Goal: Find specific page/section: Find specific page/section

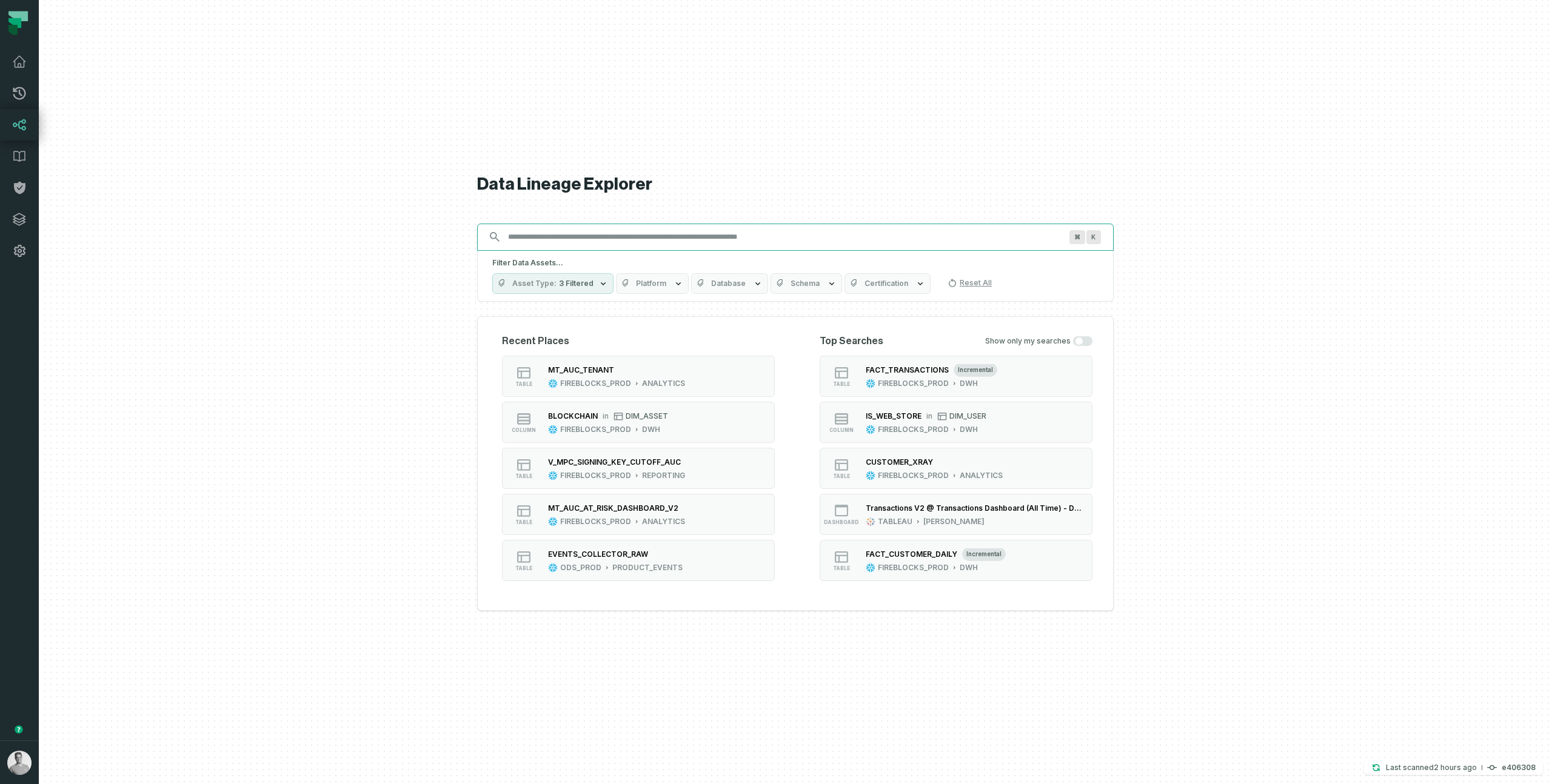
click at [517, 235] on input "Discovery Provider cmdk menu" at bounding box center [784, 236] width 568 height 19
paste input "**********"
type input "**********"
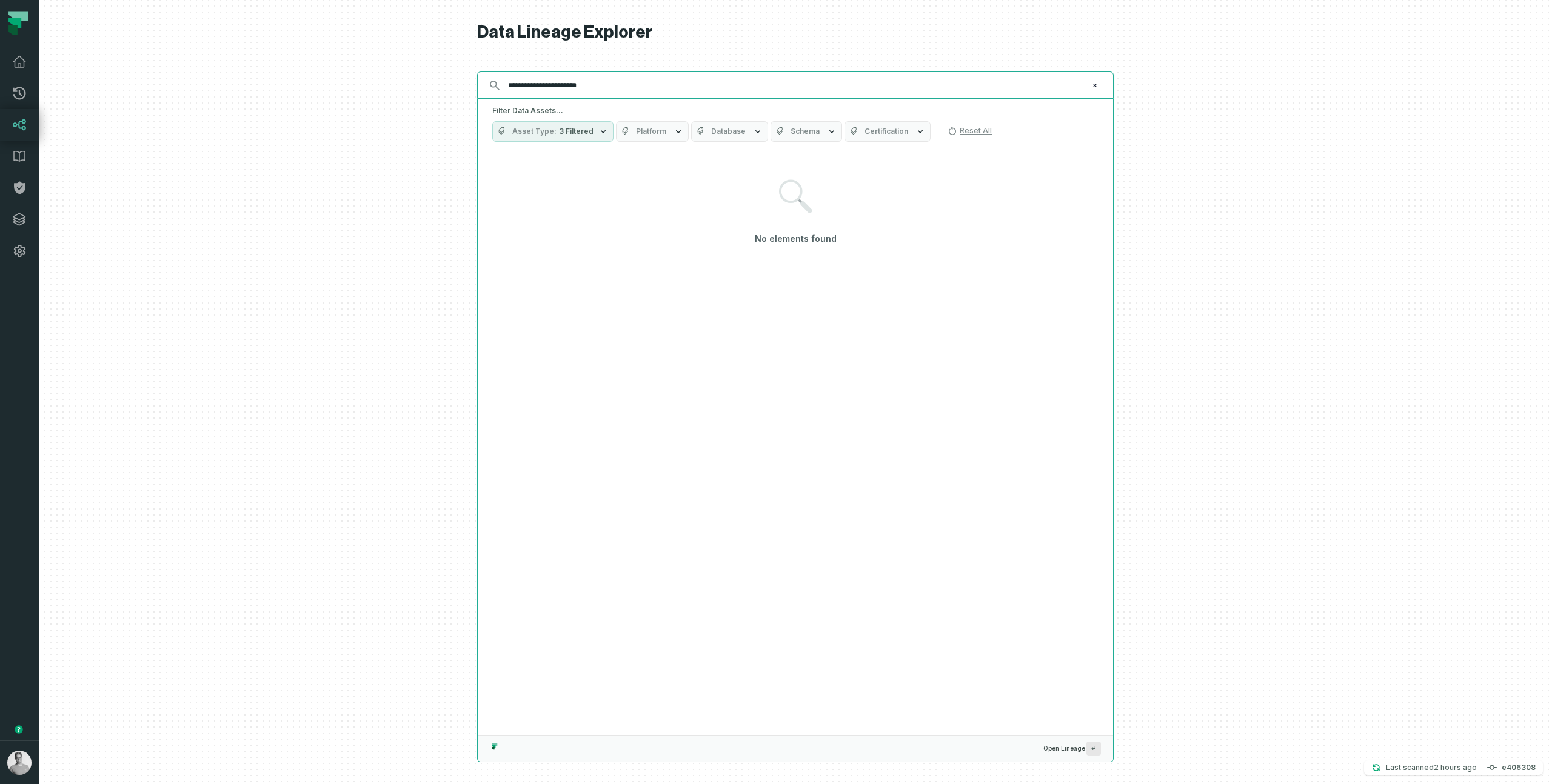
click at [626, 88] on input "**********" at bounding box center [794, 85] width 587 height 19
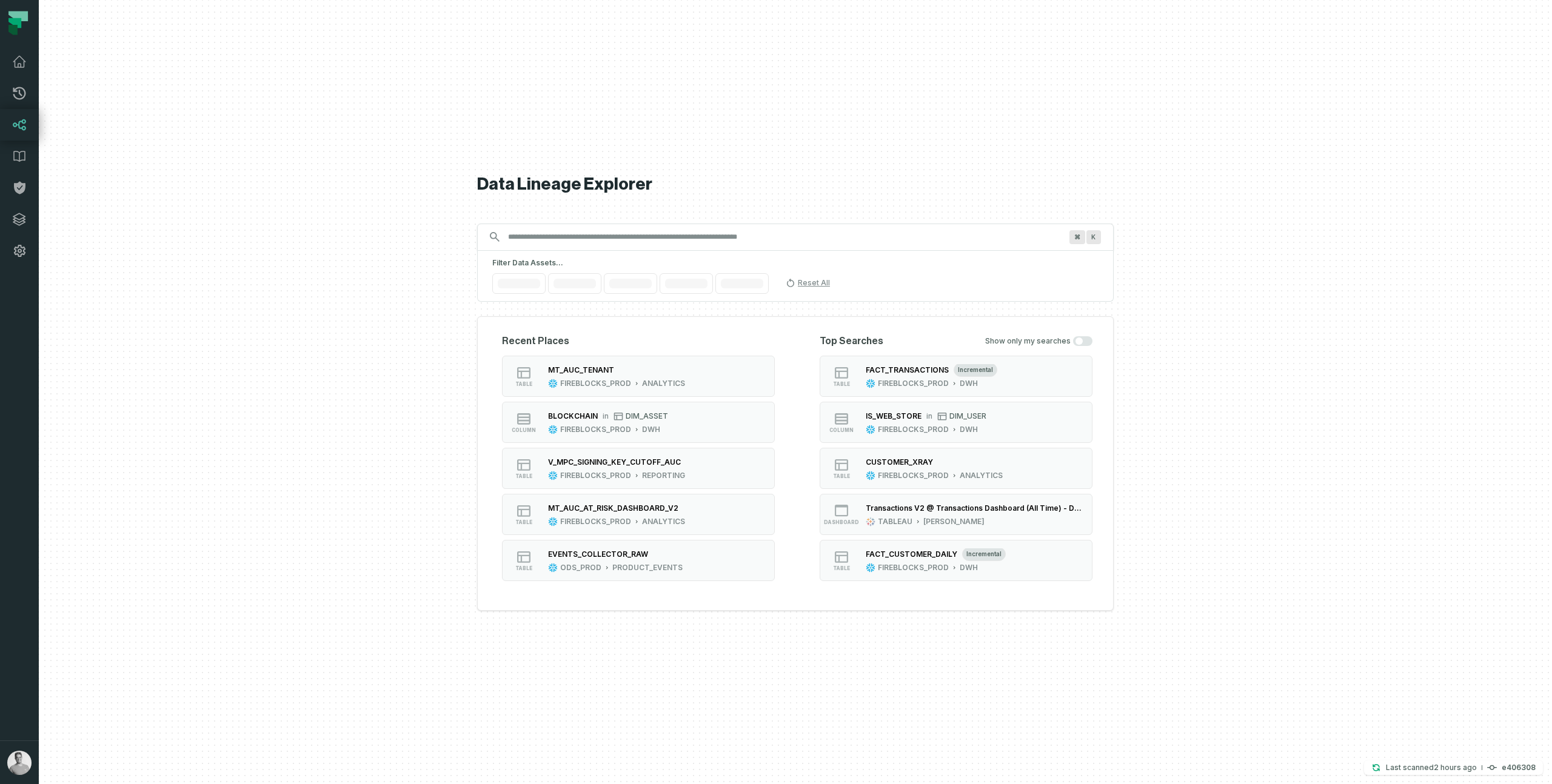
click at [563, 259] on h5 "Filter Data Assets..." at bounding box center [796, 264] width 607 height 10
click at [564, 236] on input "Discovery Provider cmdk menu" at bounding box center [784, 236] width 568 height 19
paste input "**********"
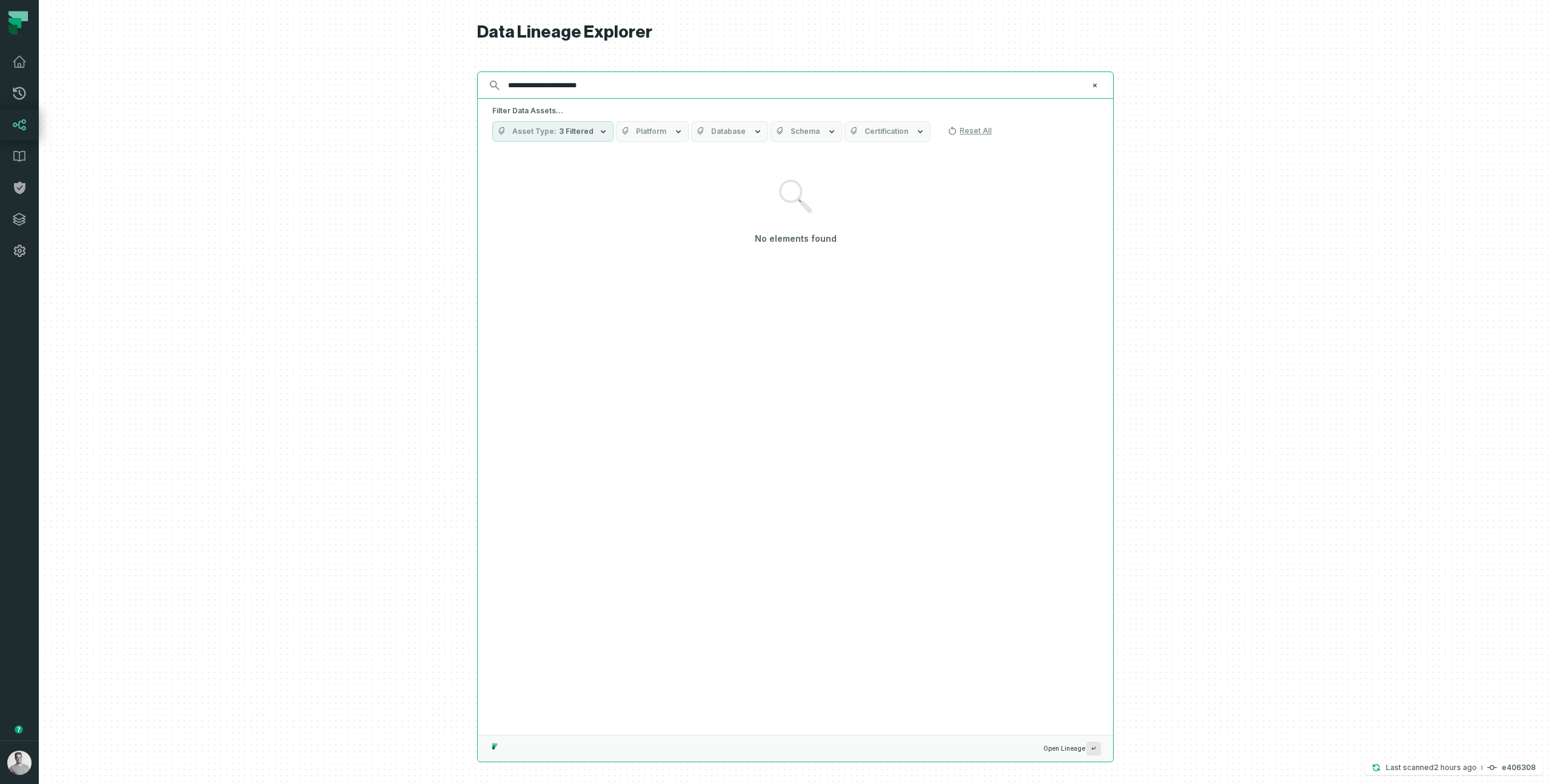
type input "**********"
click at [600, 133] on icon "button" at bounding box center [603, 131] width 10 height 10
click at [566, 97] on div "**********" at bounding box center [795, 85] width 636 height 27
click at [567, 91] on input "**********" at bounding box center [794, 85] width 587 height 19
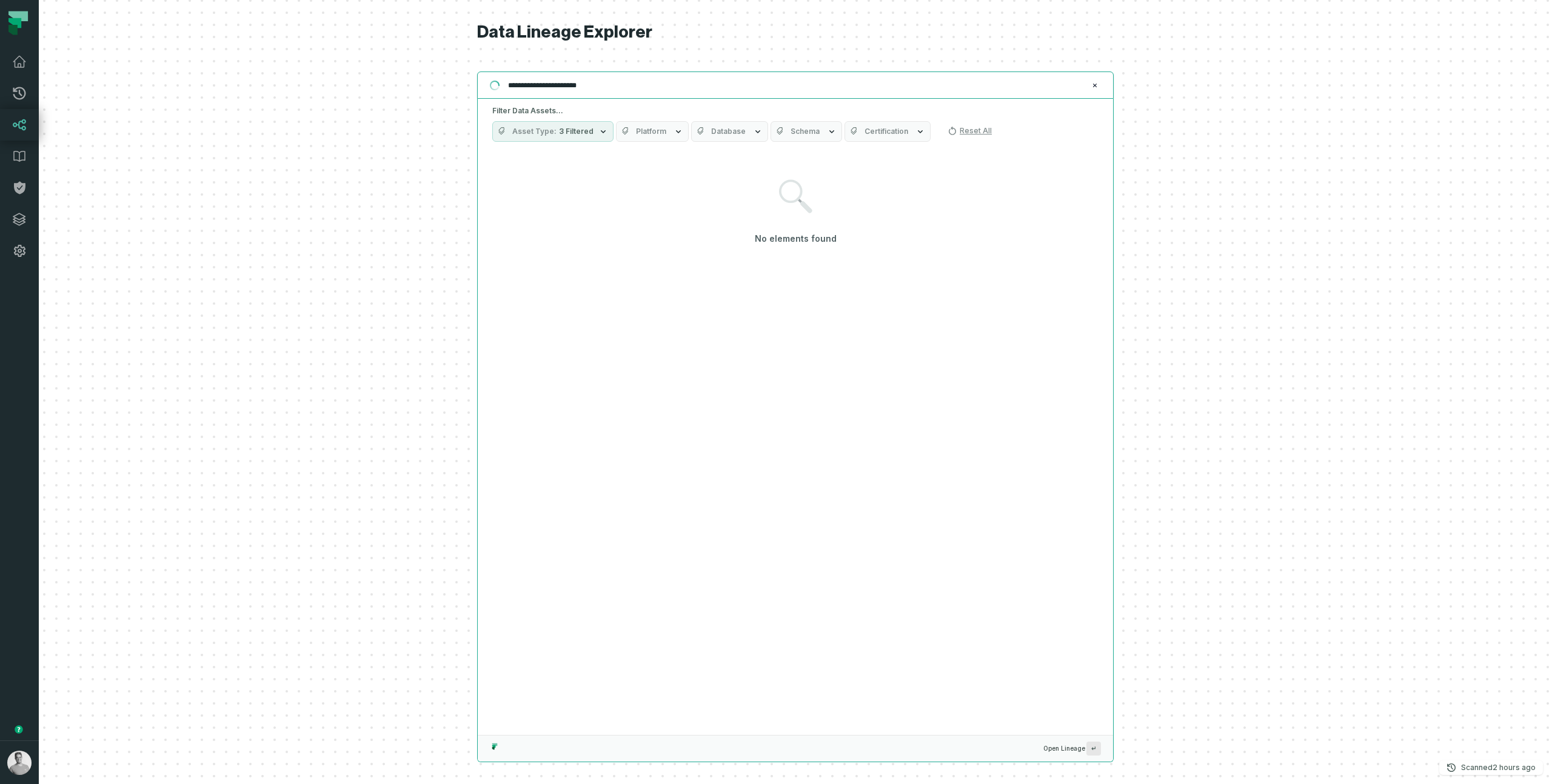
click at [567, 91] on input "**********" at bounding box center [794, 85] width 587 height 19
paste input "**********"
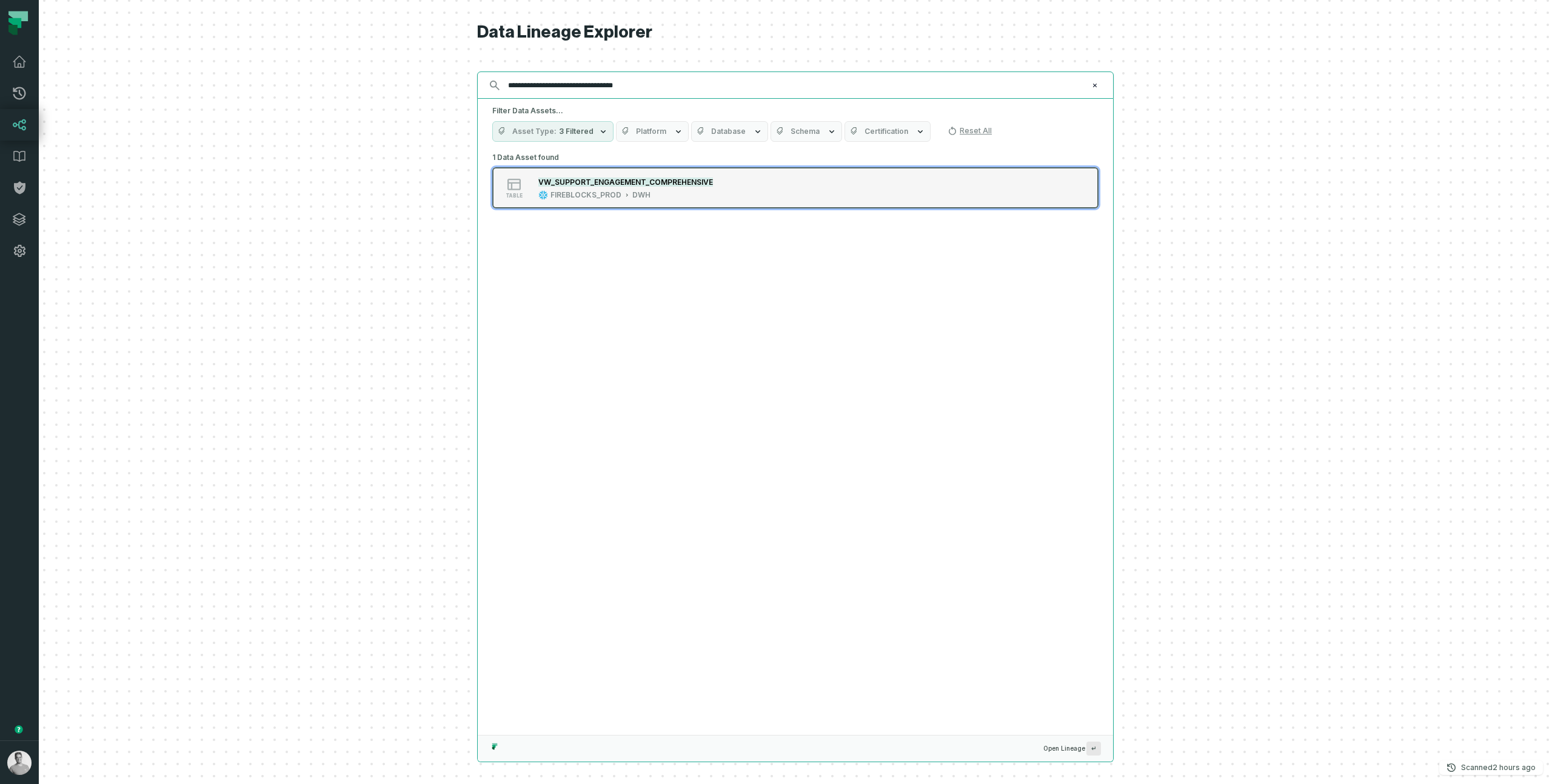
type input "**********"
click at [645, 186] on div "VW_SUPPORT_ENGAGEMENT_COMPREHENSIVE" at bounding box center [626, 182] width 174 height 12
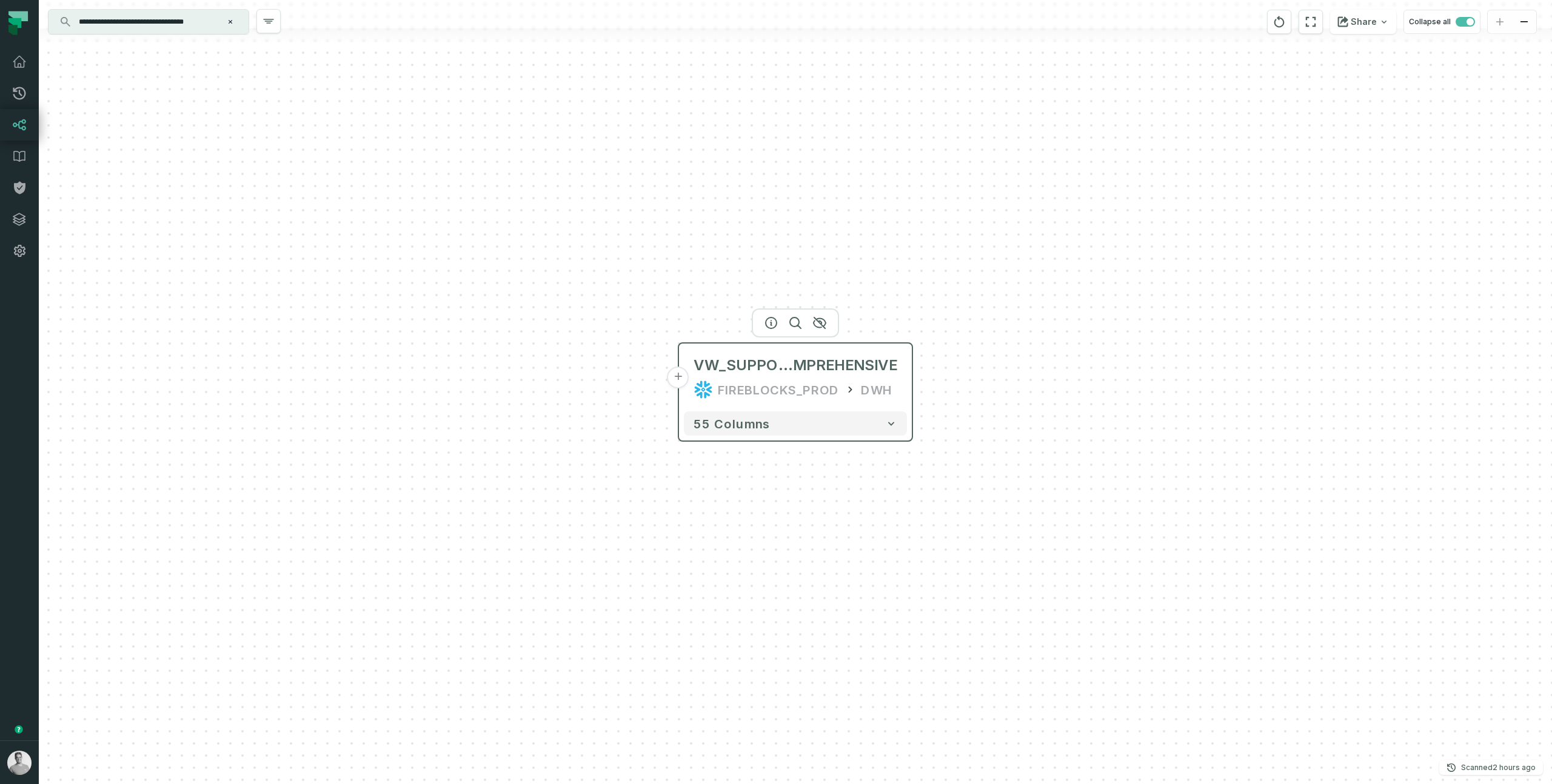
click at [684, 382] on button "+" at bounding box center [678, 378] width 21 height 21
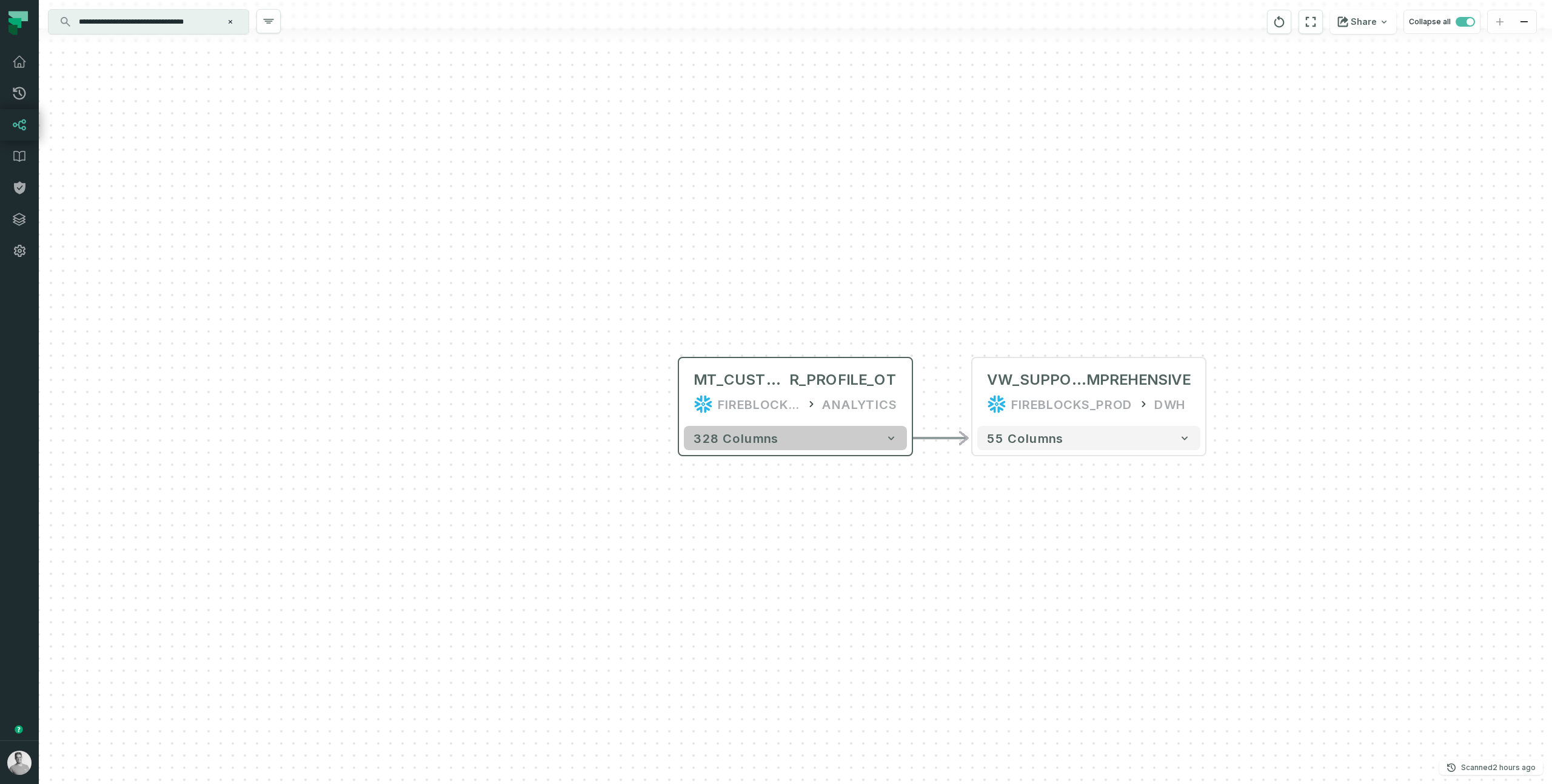
click at [840, 440] on button "328 columns" at bounding box center [796, 438] width 223 height 24
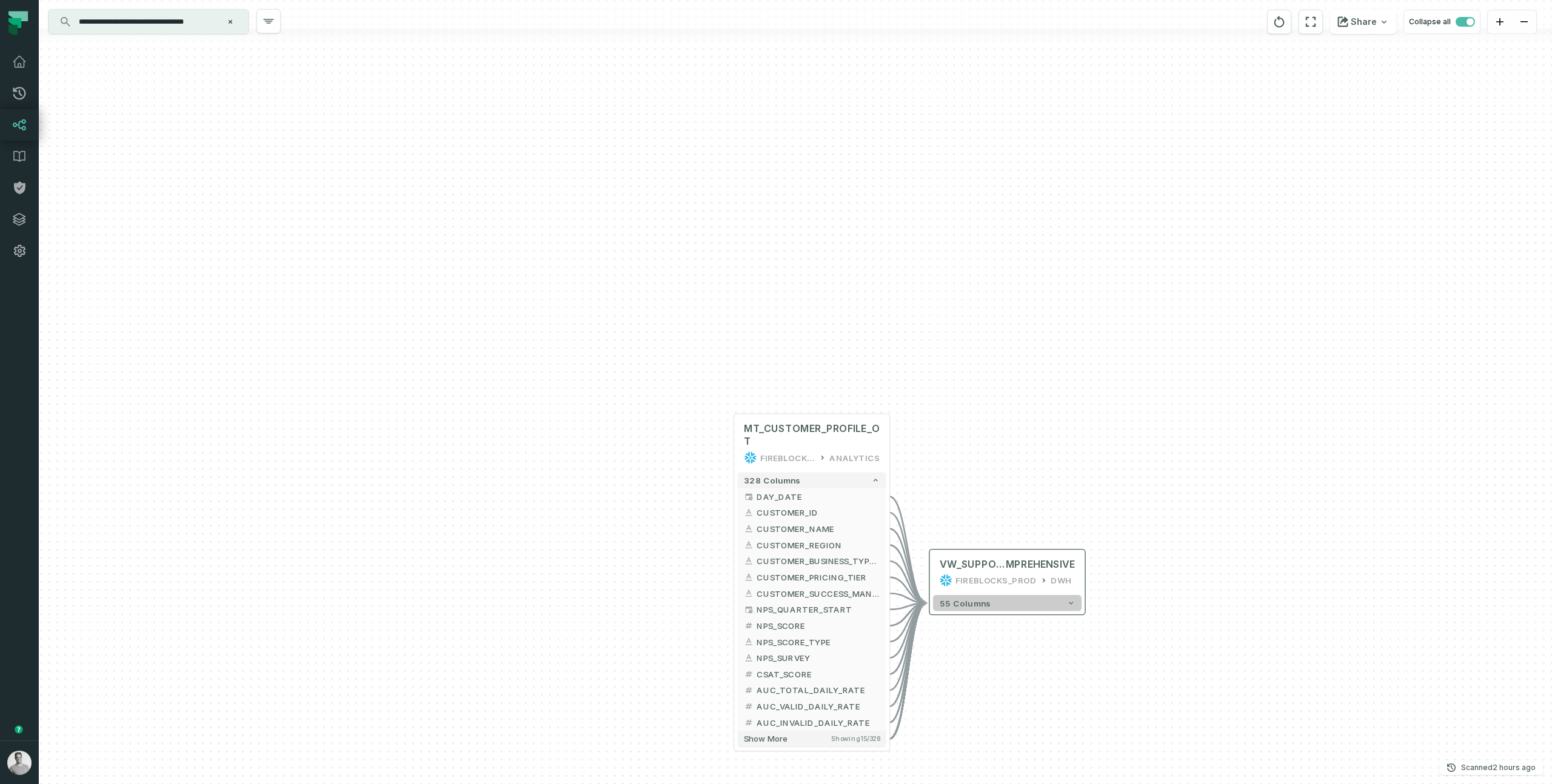
click at [951, 606] on span "55 columns" at bounding box center [965, 603] width 51 height 10
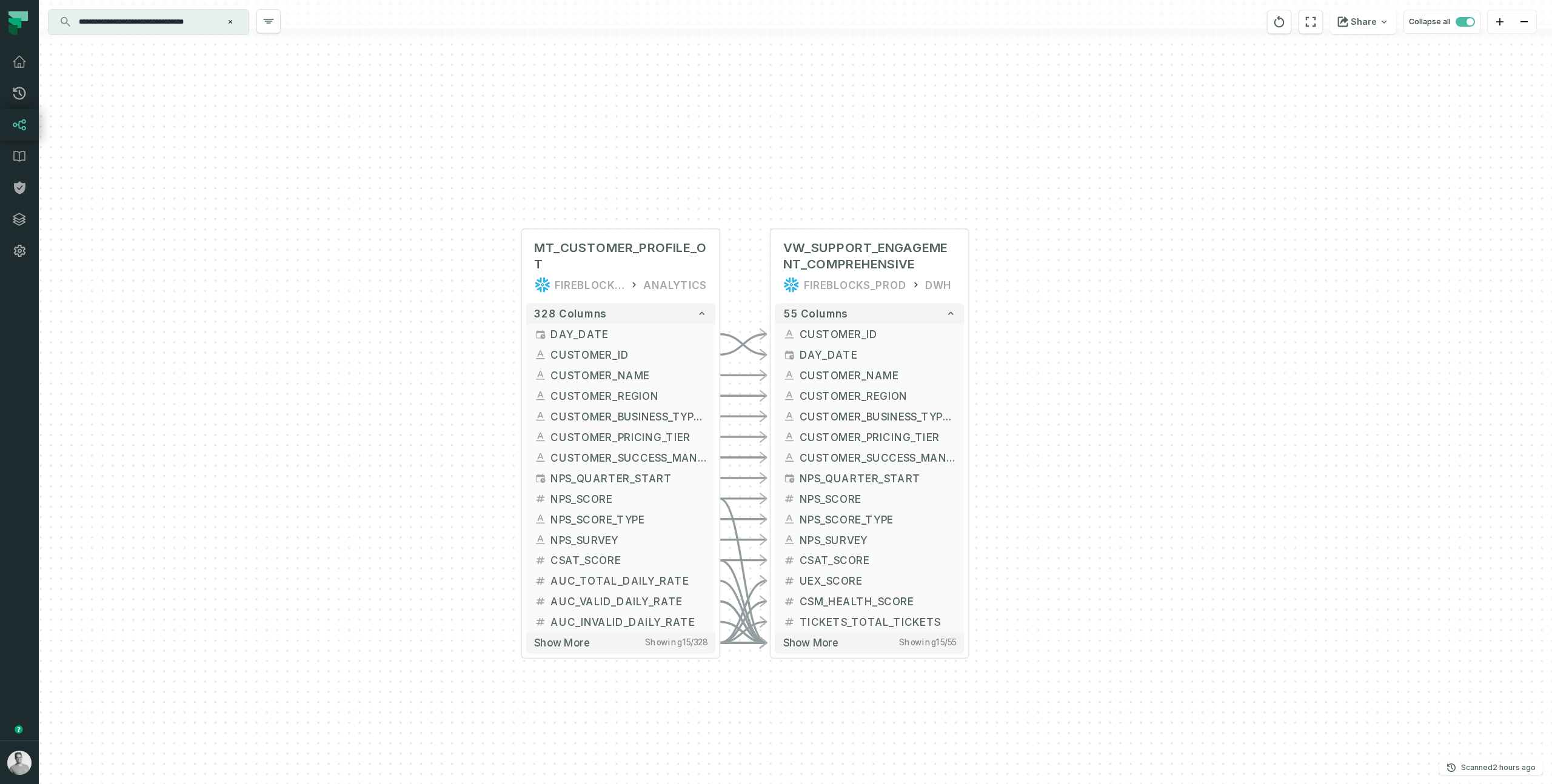
drag, startPoint x: 933, startPoint y: 441, endPoint x: 767, endPoint y: 37, distance: 436.8
click at [767, 37] on div "**********" at bounding box center [795, 392] width 1513 height 784
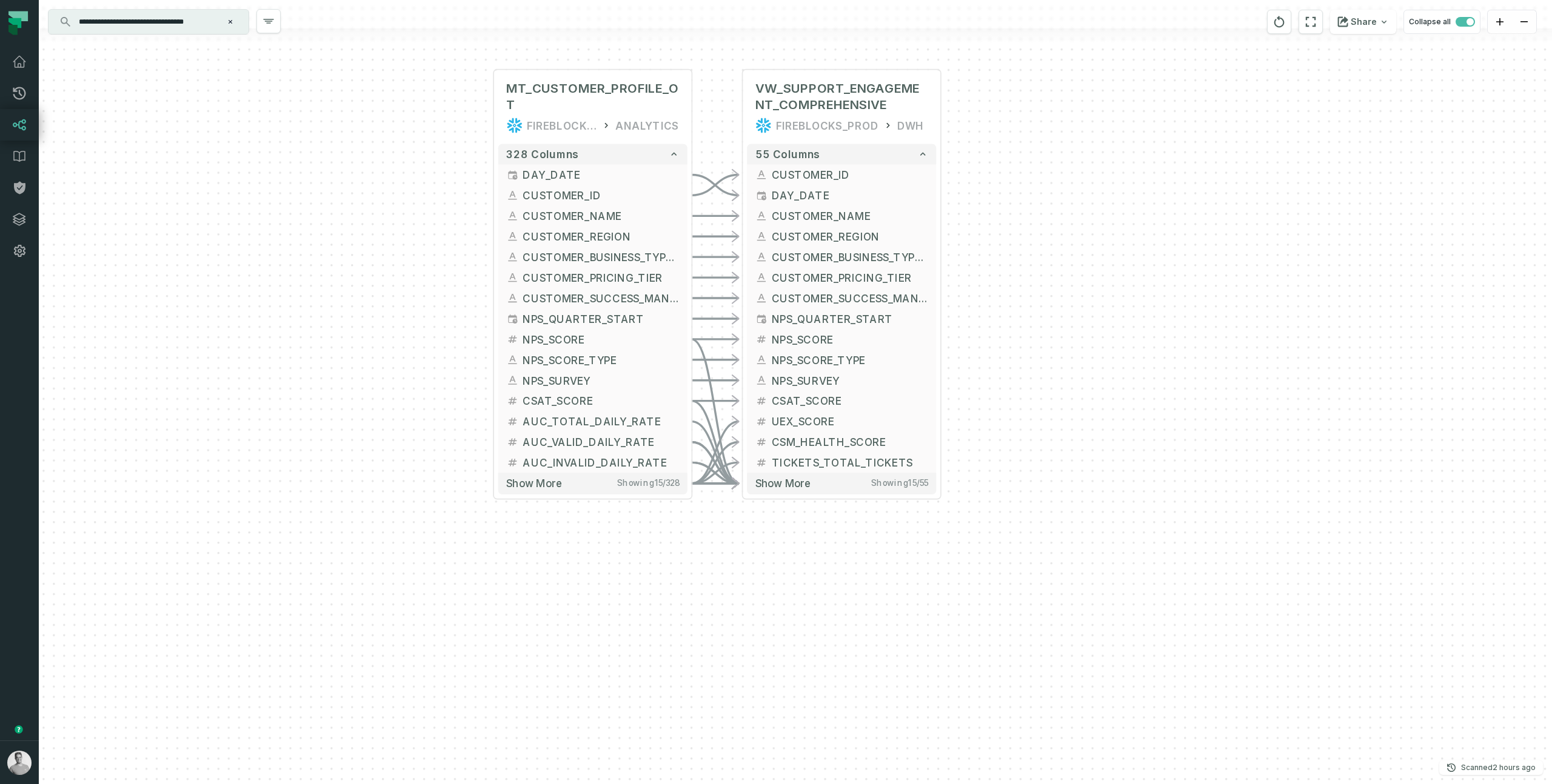
drag, startPoint x: 1010, startPoint y: 402, endPoint x: 982, endPoint y: 242, distance: 162.4
click at [982, 242] on div "+ MT_CUSTOMER_PROFILE_OT FIREBLOCKS_PROD ANALYTICS + 328 columns + DAY_DATE + +…" at bounding box center [795, 392] width 1513 height 784
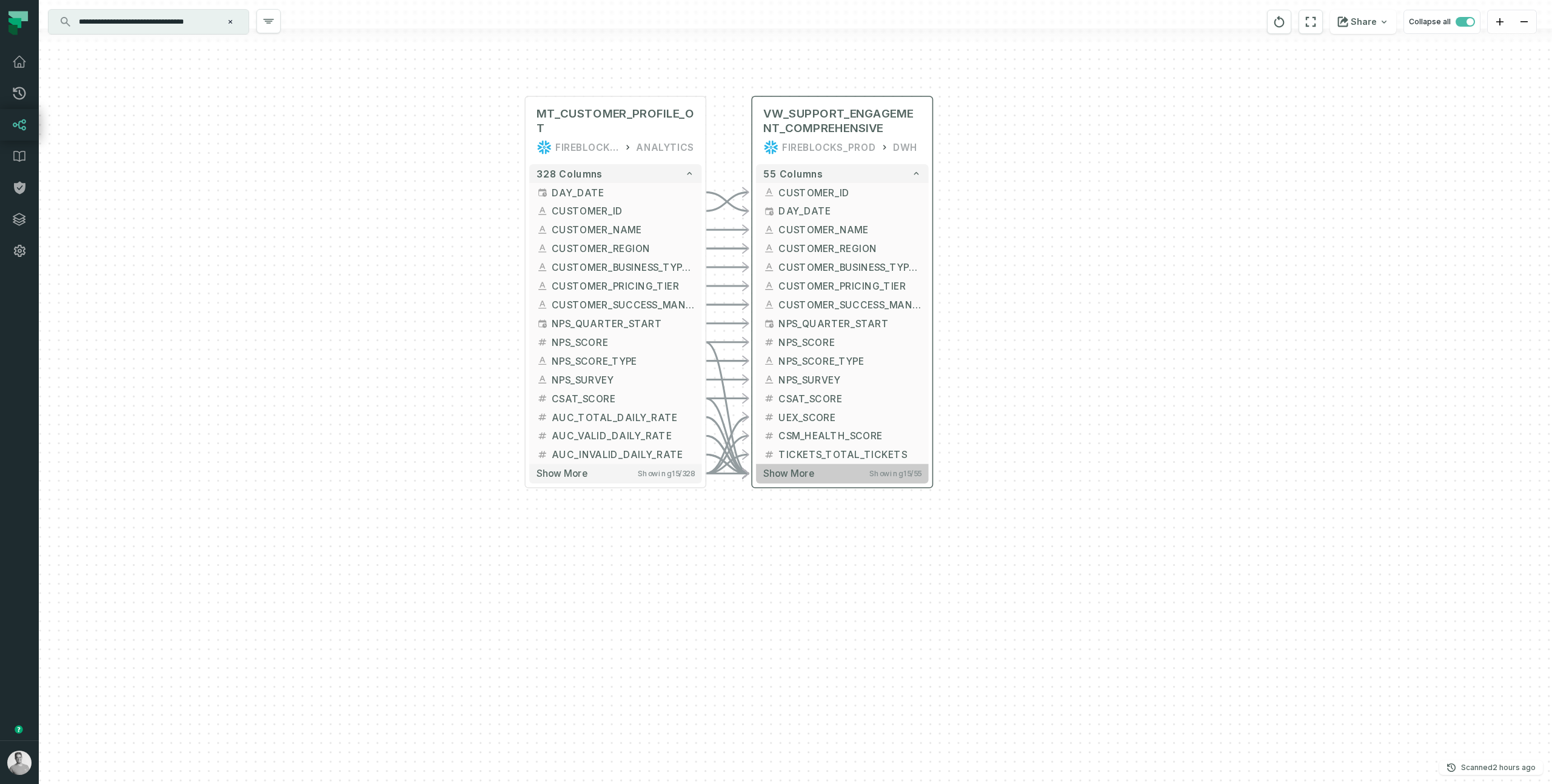
click at [834, 474] on button "Show more Showing 15 / 55" at bounding box center [842, 473] width 172 height 19
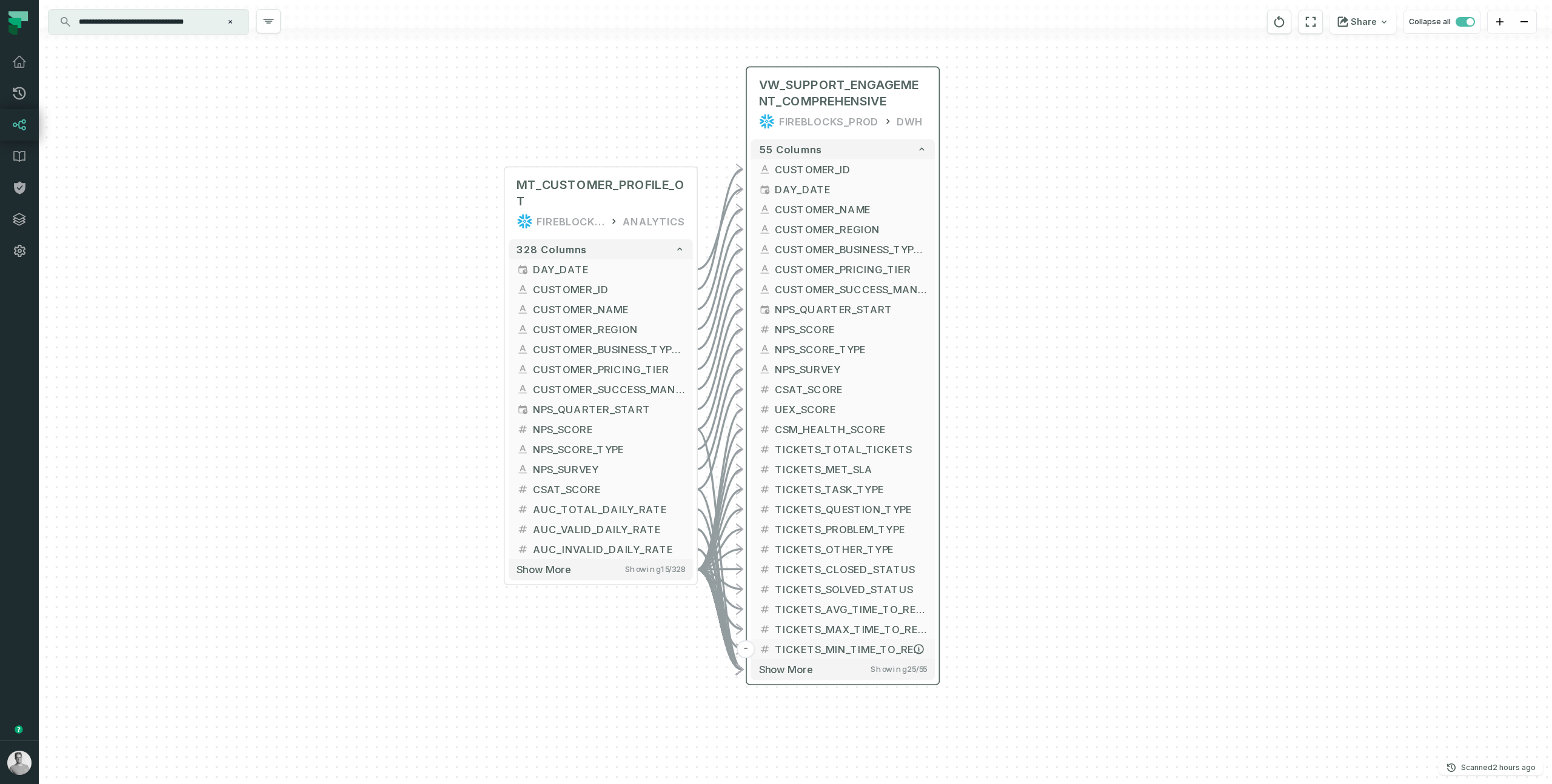
click at [809, 658] on button "TICKETS_MIN_TIME_TO_RESOLUTION" at bounding box center [842, 649] width 184 height 20
click at [807, 665] on span "Show more" at bounding box center [786, 669] width 54 height 12
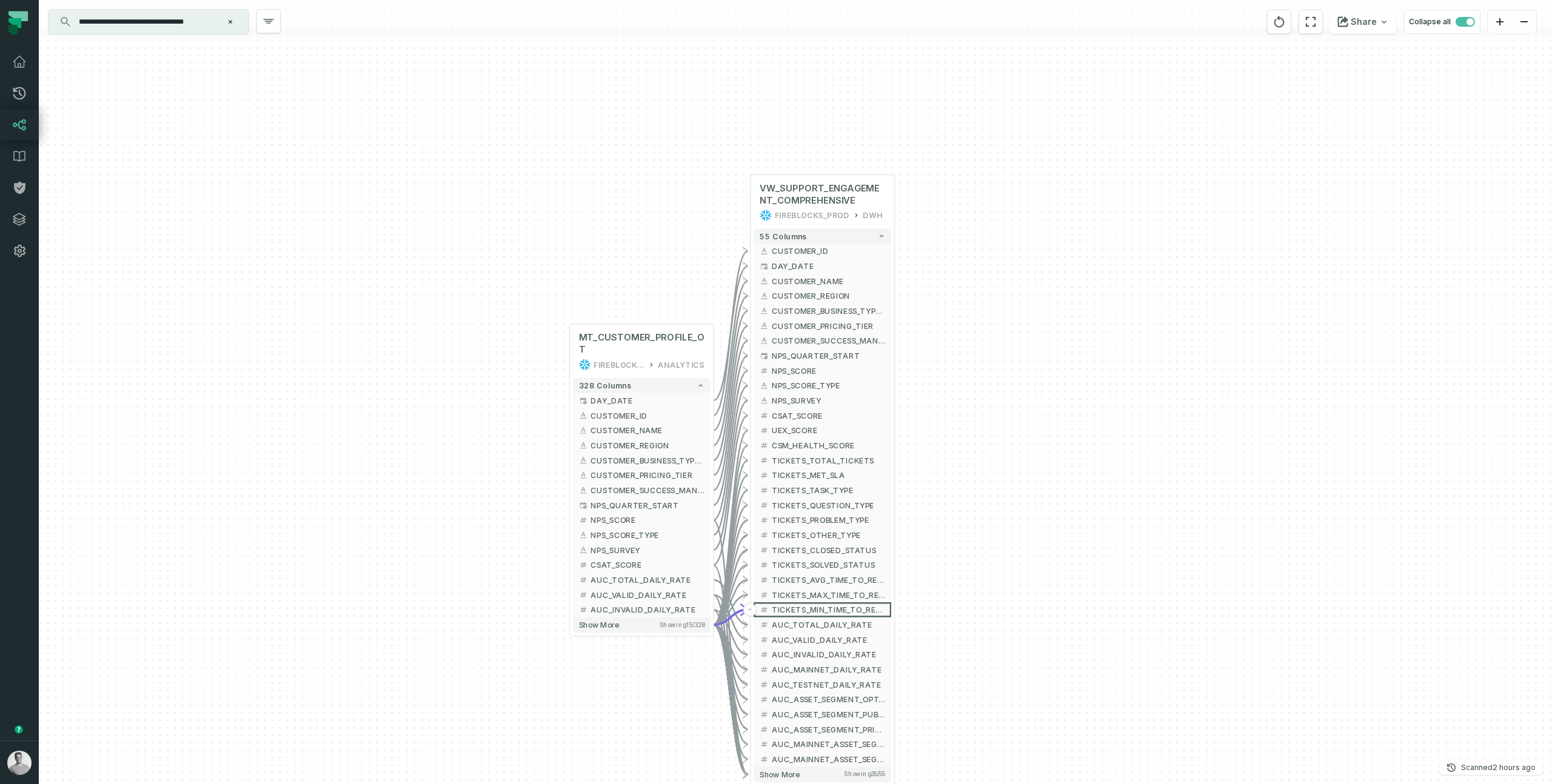
drag, startPoint x: 945, startPoint y: 672, endPoint x: 908, endPoint y: 425, distance: 249.8
click at [908, 425] on div "+ MT_CUSTOMER_PROFILE_OT FIREBLOCKS_PROD ANALYTICS + 328 columns + DAY_DATE + +…" at bounding box center [795, 392] width 1513 height 784
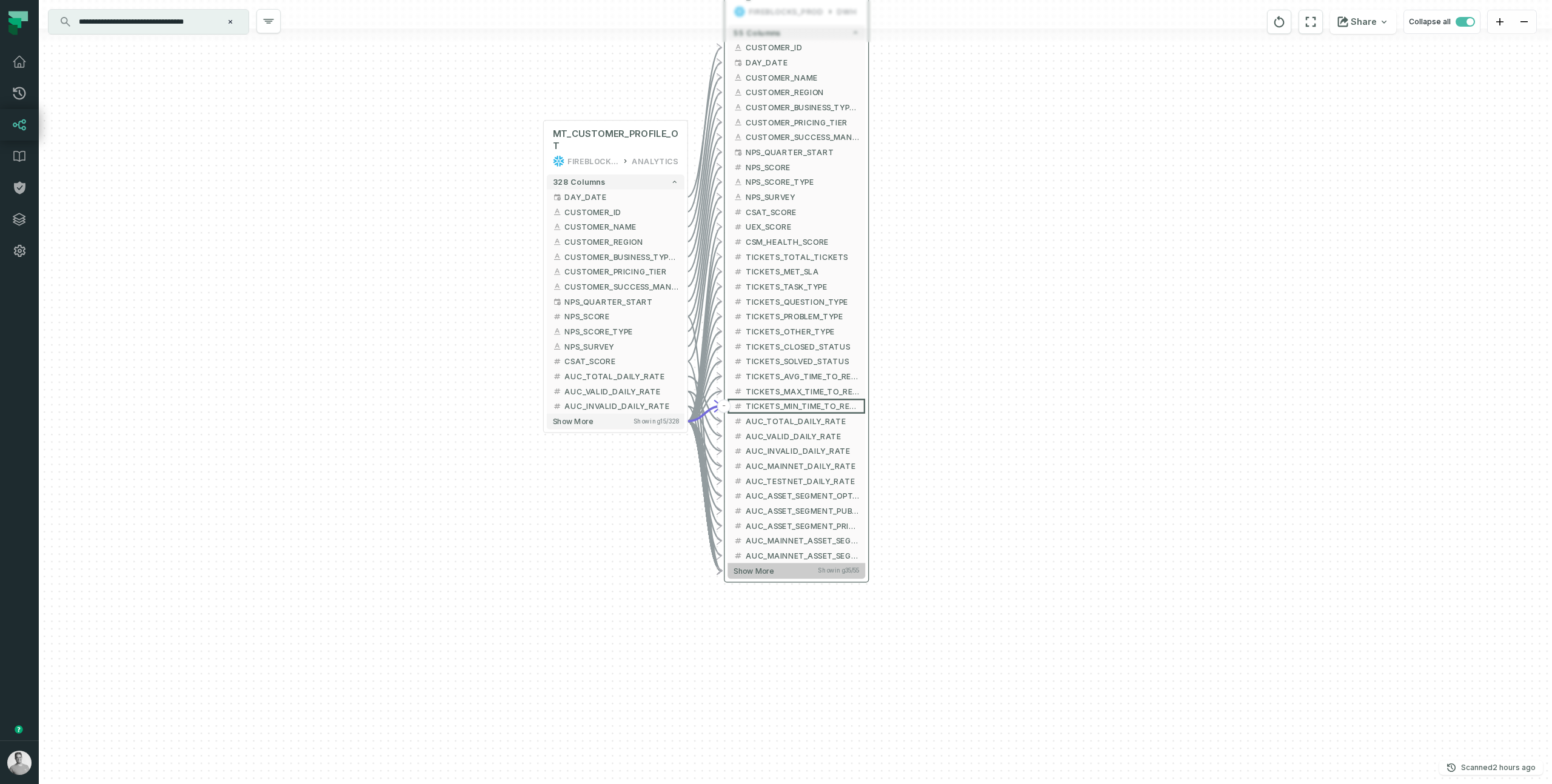
click at [791, 568] on button "Show more Showing 35 / 55" at bounding box center [797, 571] width 138 height 15
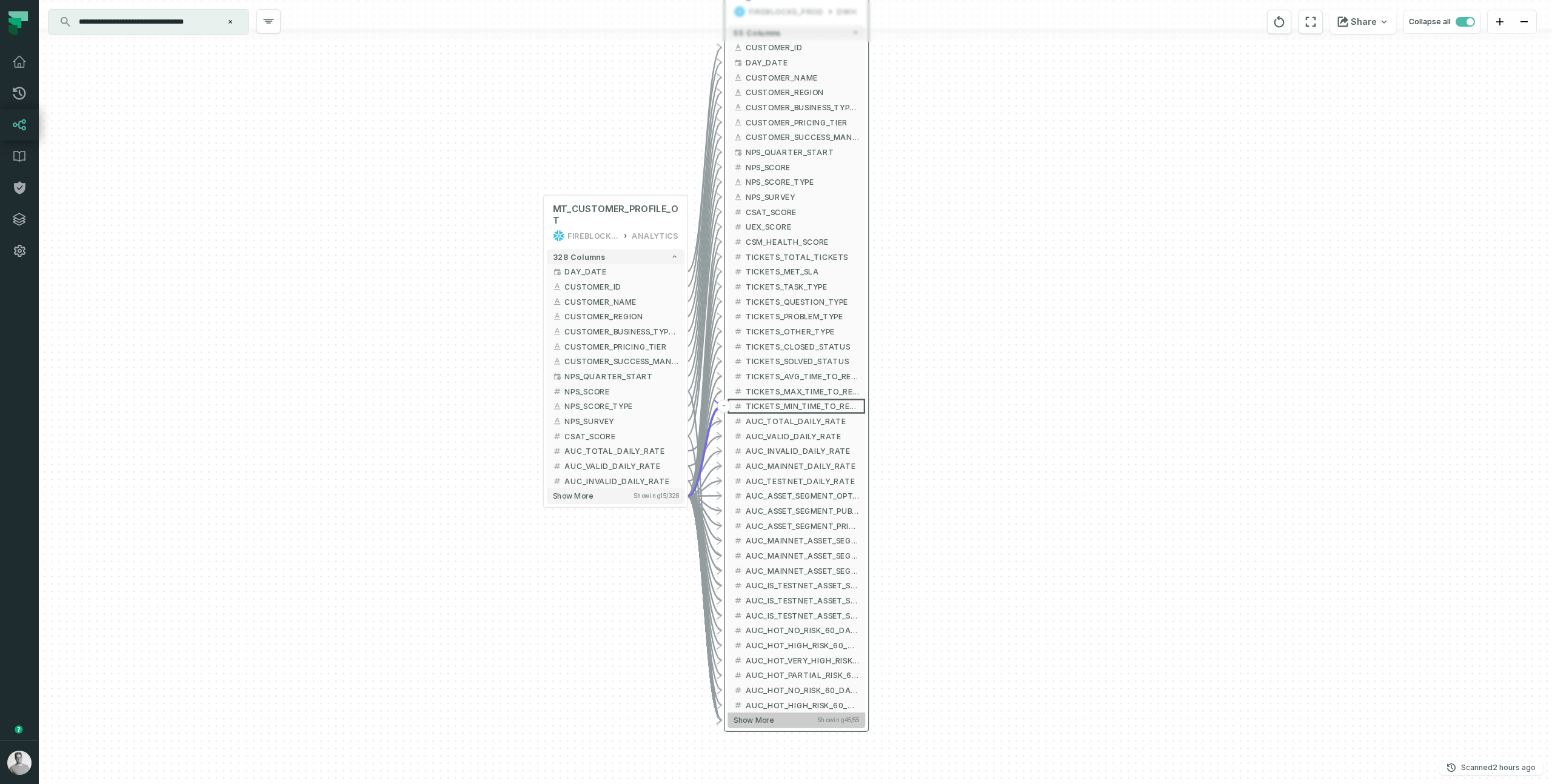
click at [792, 718] on button "Show more Showing 45 / 55" at bounding box center [797, 720] width 138 height 15
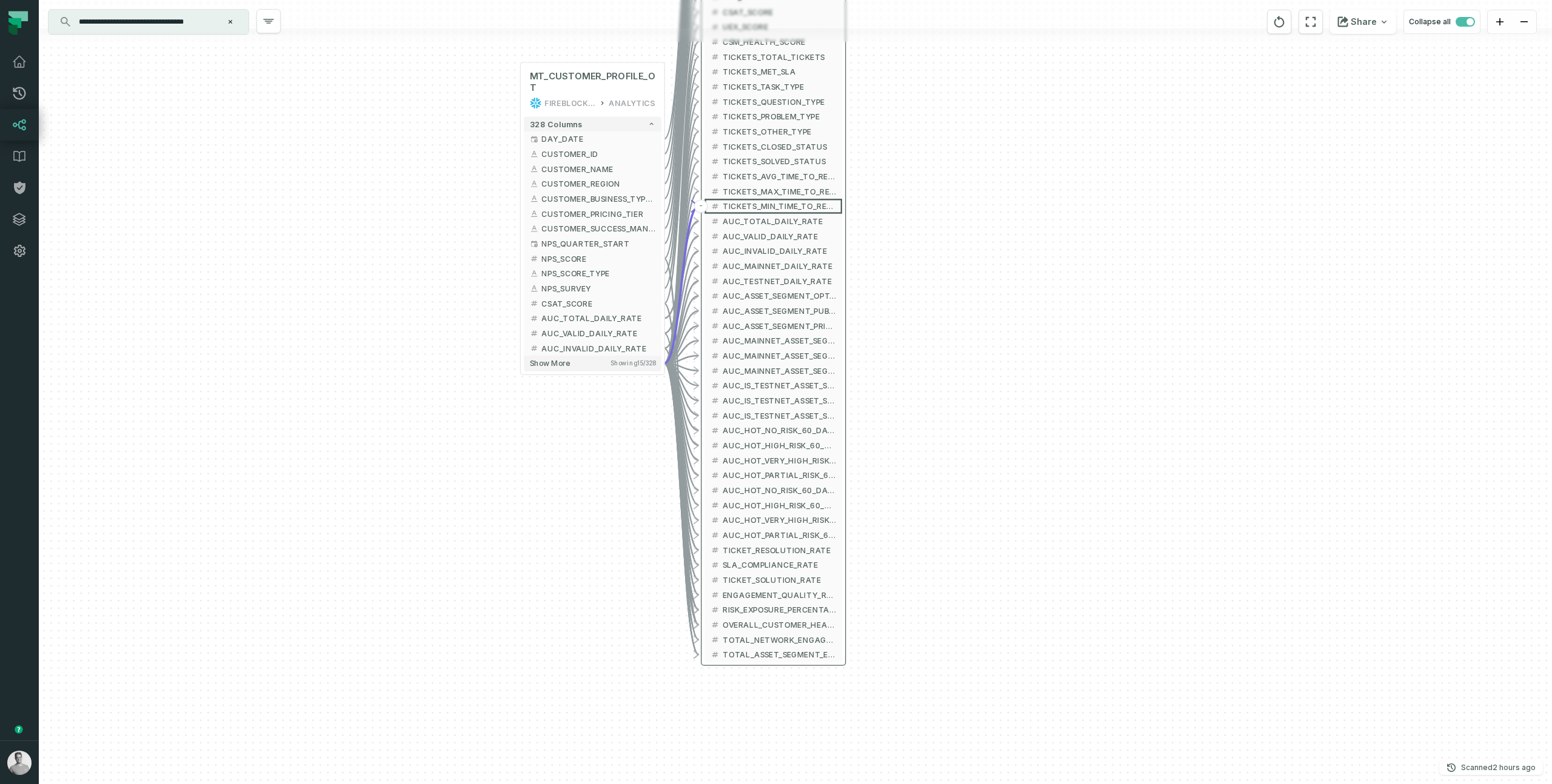
drag, startPoint x: 925, startPoint y: 702, endPoint x: 902, endPoint y: 502, distance: 201.3
click at [902, 502] on div "+ MT_CUSTOMER_PROFILE_OT FIREBLOCKS_PROD ANALYTICS + 328 columns + DAY_DATE + +…" at bounding box center [795, 392] width 1513 height 784
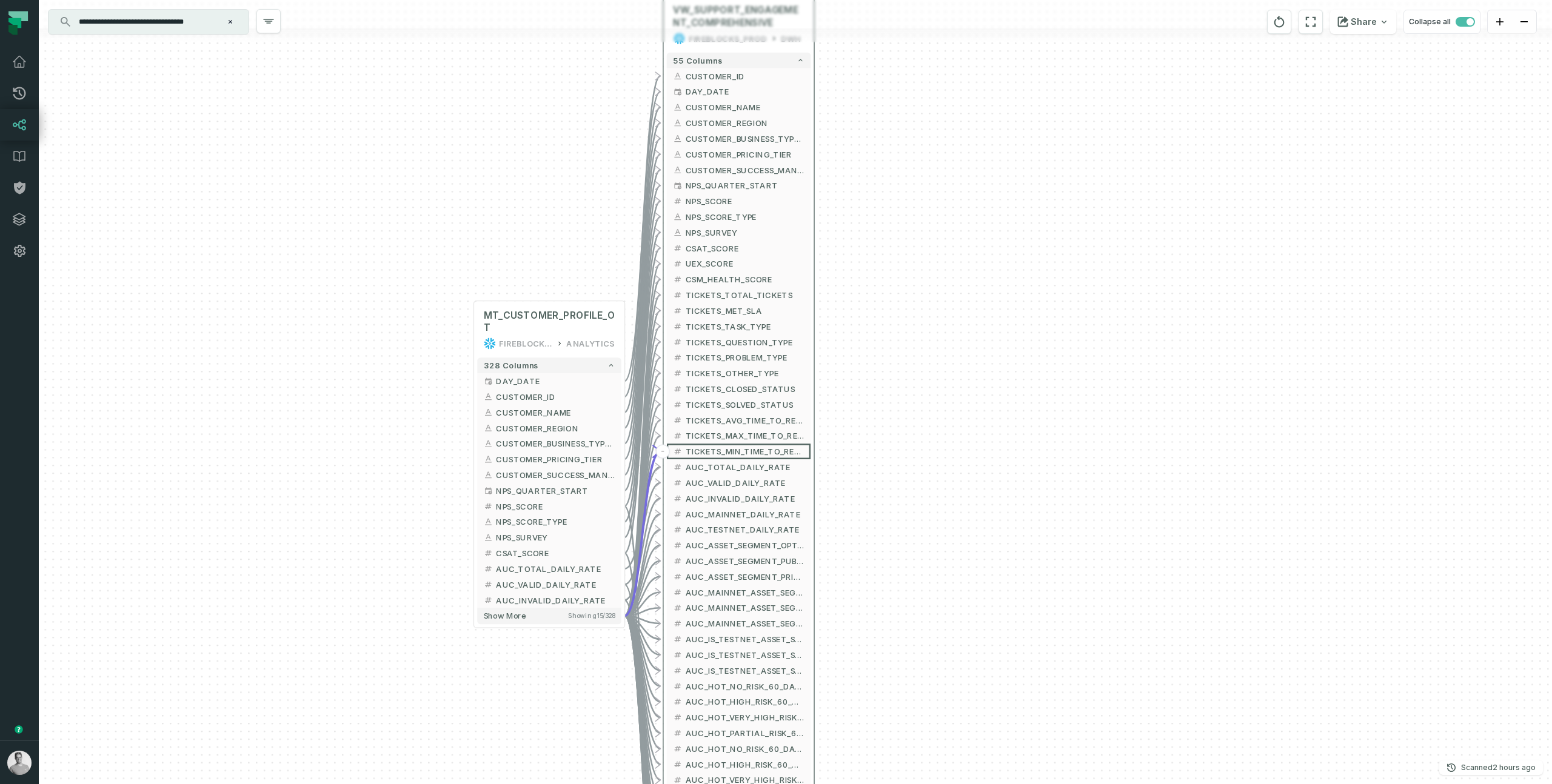
drag, startPoint x: 912, startPoint y: 437, endPoint x: 919, endPoint y: 784, distance: 347.1
click at [919, 784] on div "+ MT_CUSTOMER_PROFILE_OT FIREBLOCKS_PROD ANALYTICS + 328 columns + DAY_DATE + +…" at bounding box center [795, 392] width 1513 height 784
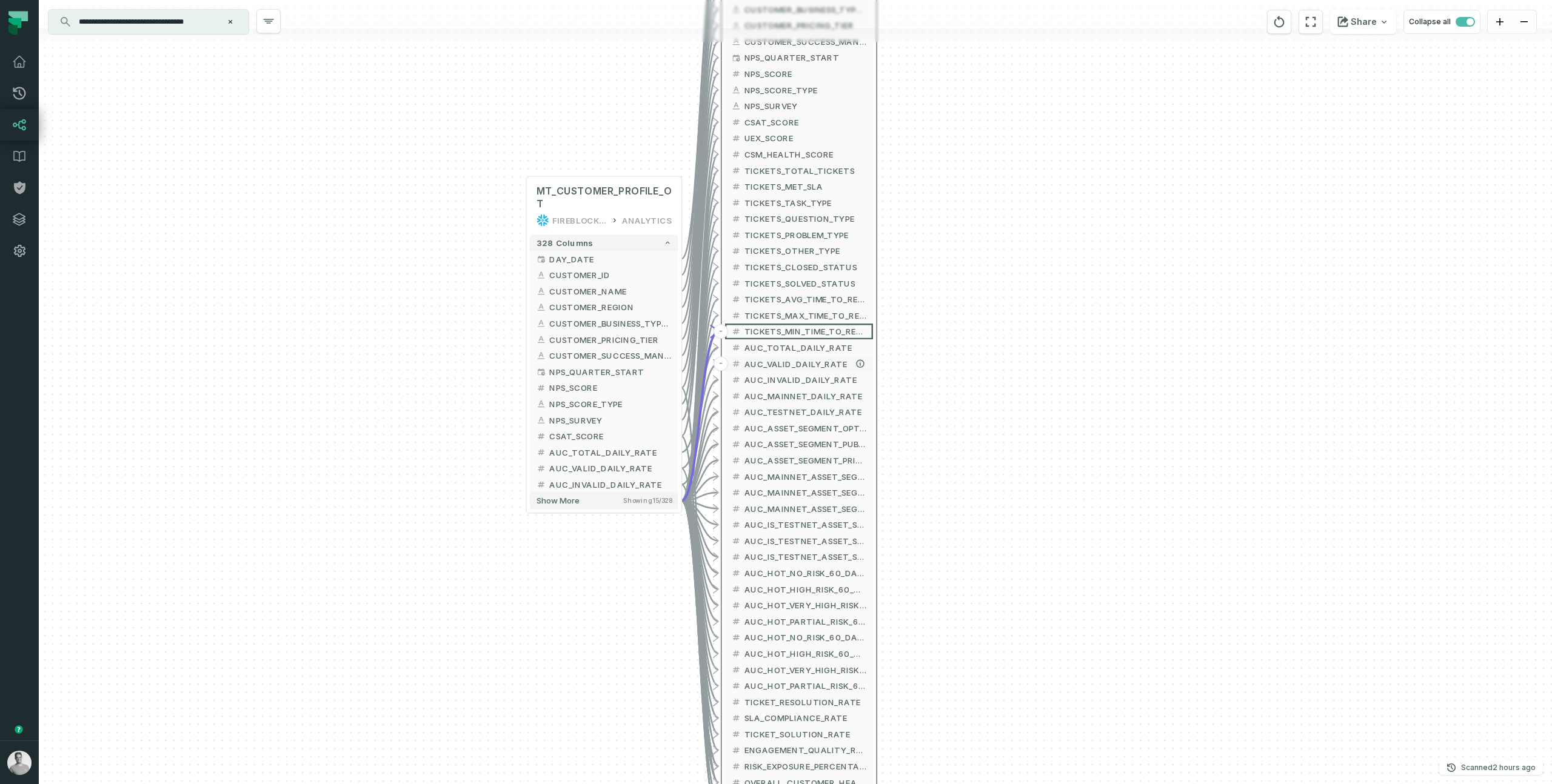
drag, startPoint x: 781, startPoint y: 577, endPoint x: 812, endPoint y: 311, distance: 267.8
click at [812, 356] on button "AUC_VALID_DAILY_RATE" at bounding box center [800, 364] width 149 height 17
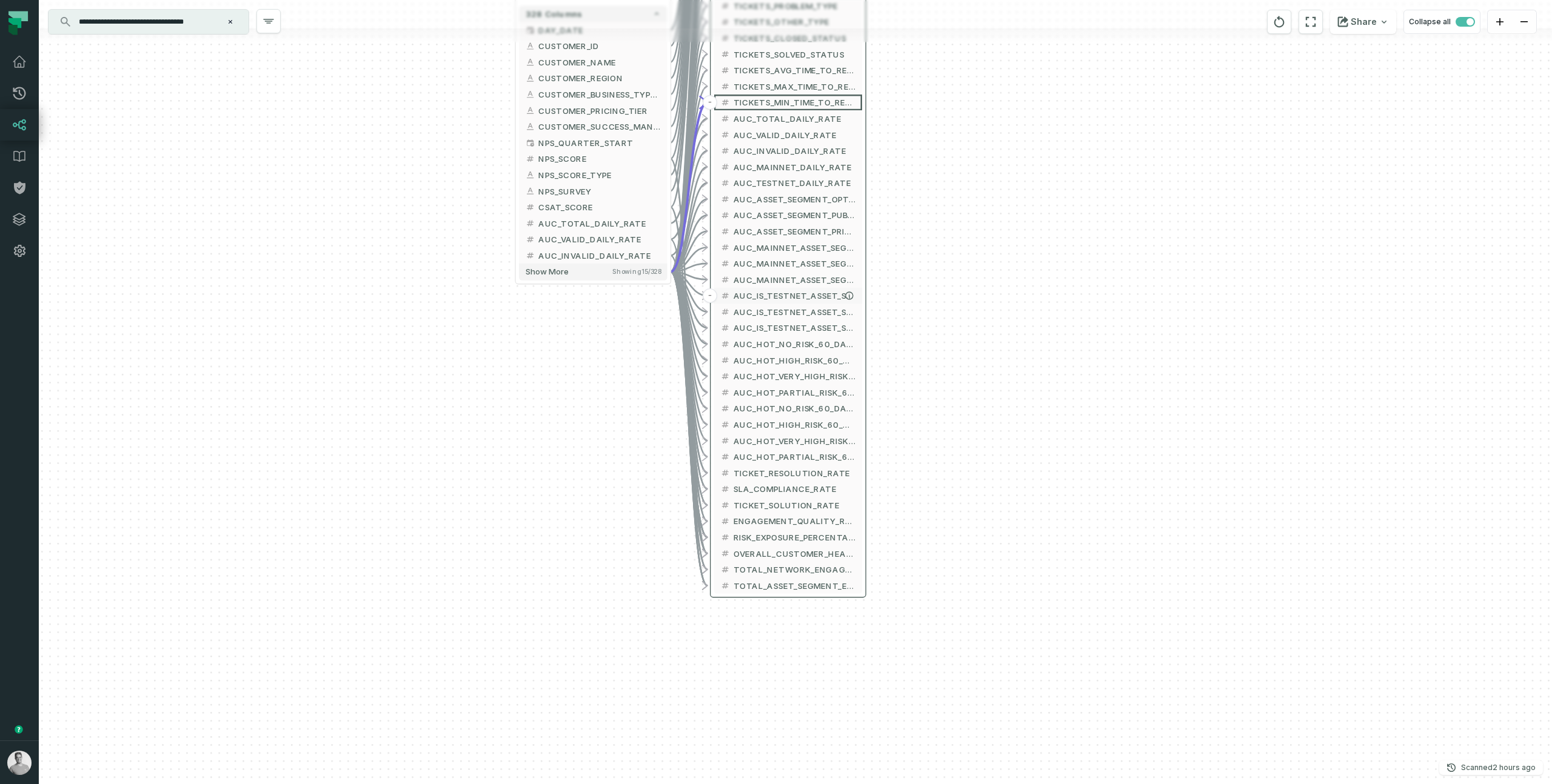
drag, startPoint x: 791, startPoint y: 462, endPoint x: 750, endPoint y: 164, distance: 300.8
click at [750, 290] on span "AUC_IS_TESTNET_ASSET_SEGMENT_OPT_IN_DAILY_RATE" at bounding box center [795, 296] width 122 height 12
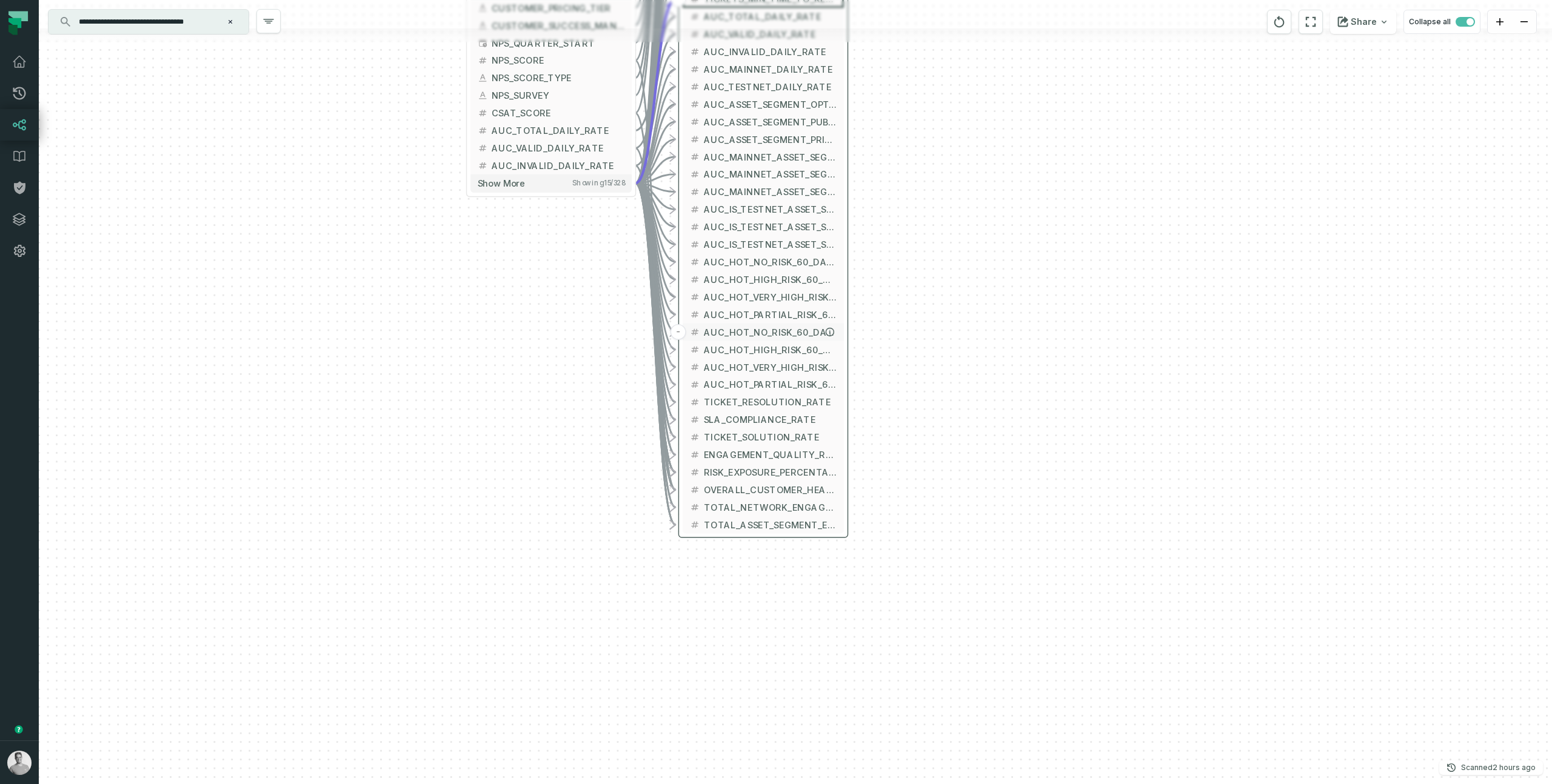
drag, startPoint x: 771, startPoint y: 272, endPoint x: 759, endPoint y: 377, distance: 105.7
click at [759, 339] on span "AUC_HOT_NO_RISK_60_DAYS_TENANT_COUNT" at bounding box center [770, 332] width 133 height 13
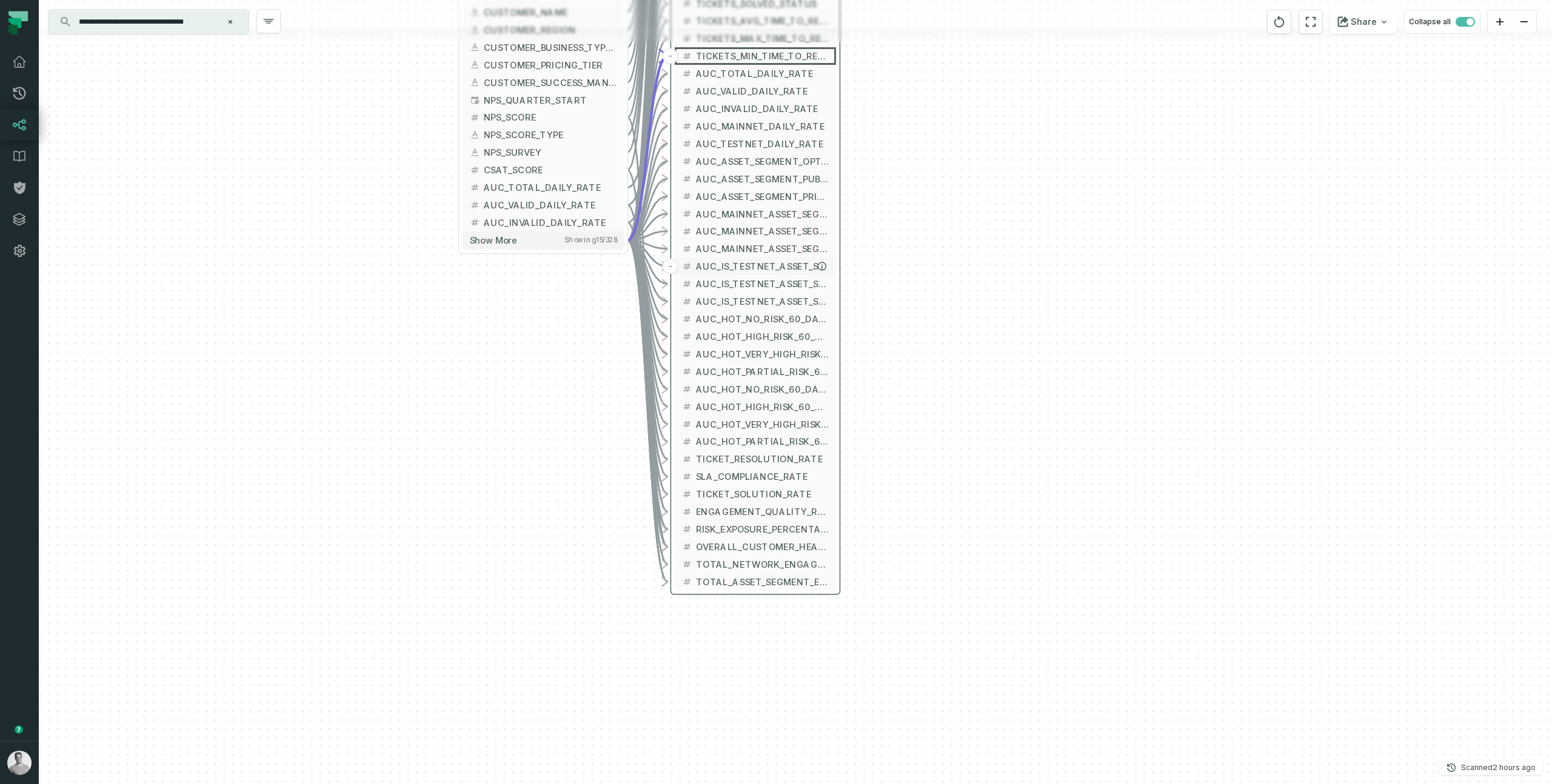
drag, startPoint x: 771, startPoint y: 254, endPoint x: 767, endPoint y: 305, distance: 51.2
click at [767, 273] on span "AUC_IS_TESTNET_ASSET_SEGMENT_OPT_IN_DAILY_RATE" at bounding box center [762, 267] width 133 height 13
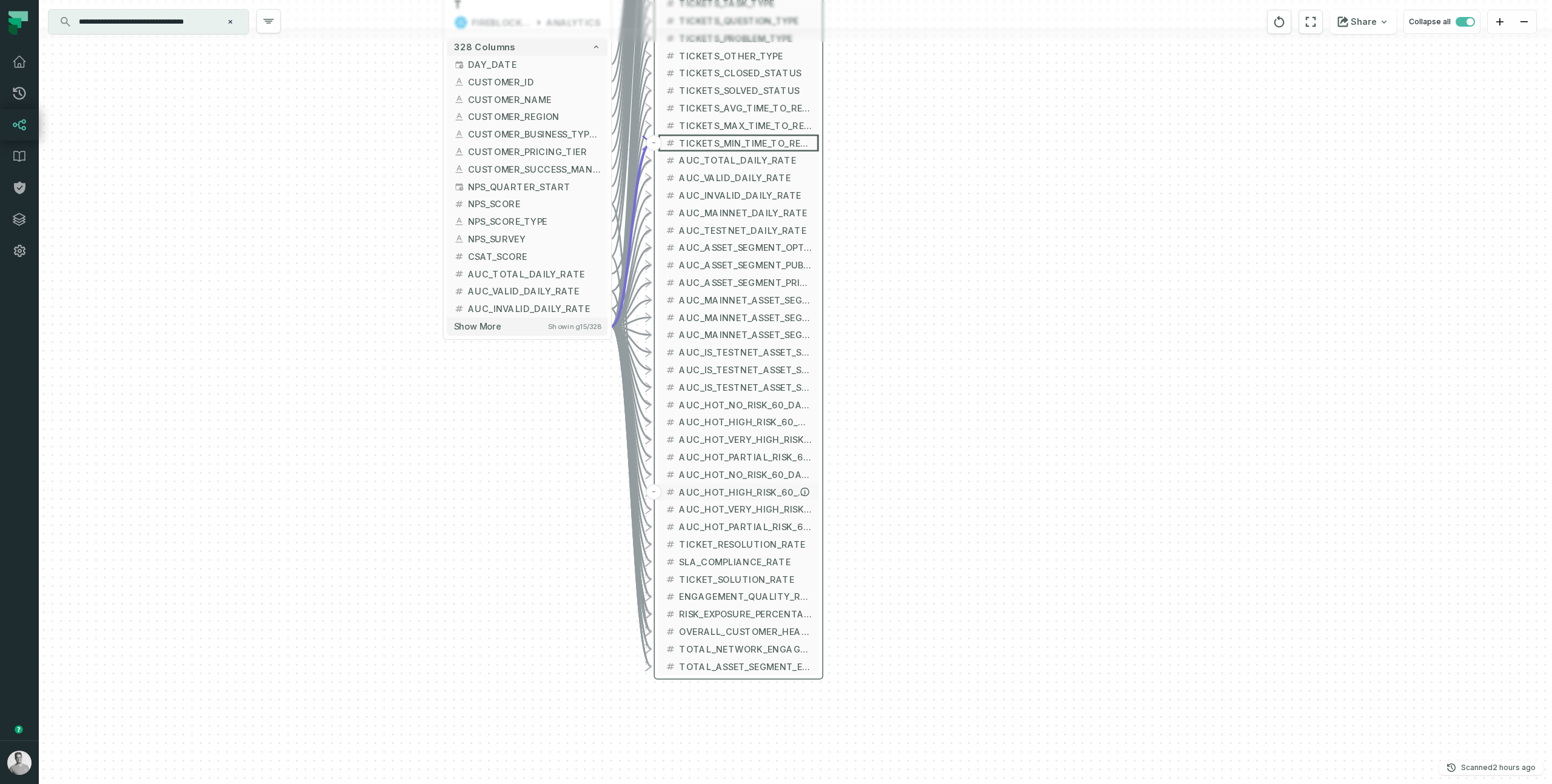
drag, startPoint x: 788, startPoint y: 457, endPoint x: 774, endPoint y: 497, distance: 42.4
click at [774, 497] on button "AUC_HOT_HIGH_RISK_60_DAYS_TENANT_COUNT" at bounding box center [739, 492] width 160 height 17
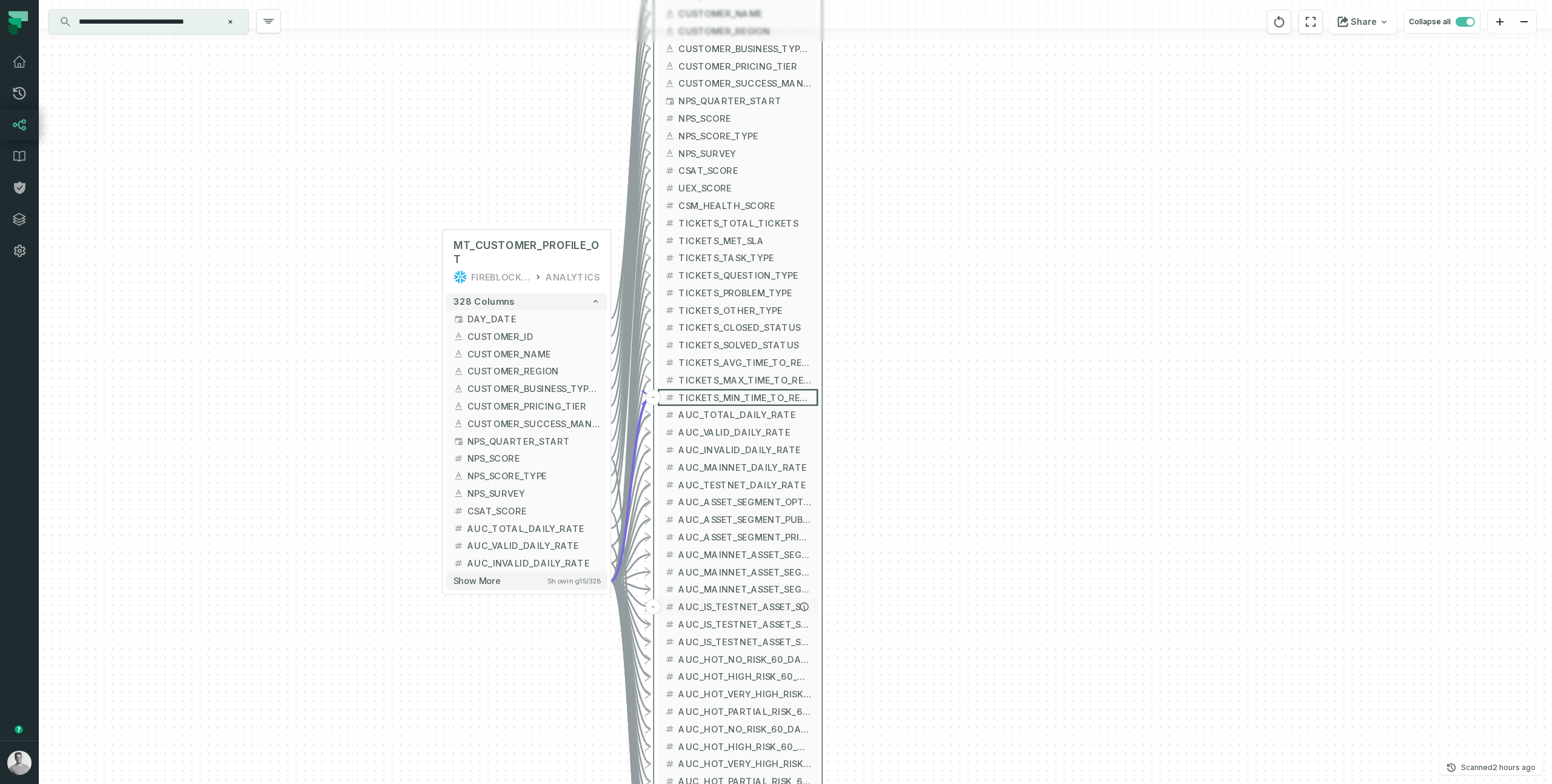
drag, startPoint x: 765, startPoint y: 454, endPoint x: 765, endPoint y: 611, distance: 157.0
click at [765, 611] on span "AUC_IS_TESTNET_ASSET_SEGMENT_OPT_IN_DAILY_RATE" at bounding box center [745, 607] width 133 height 13
click at [920, 413] on div "+ MT_CUSTOMER_PROFILE_OT FIREBLOCKS_PROD ANALYTICS + 328 columns + DAY_DATE + +…" at bounding box center [795, 392] width 1513 height 784
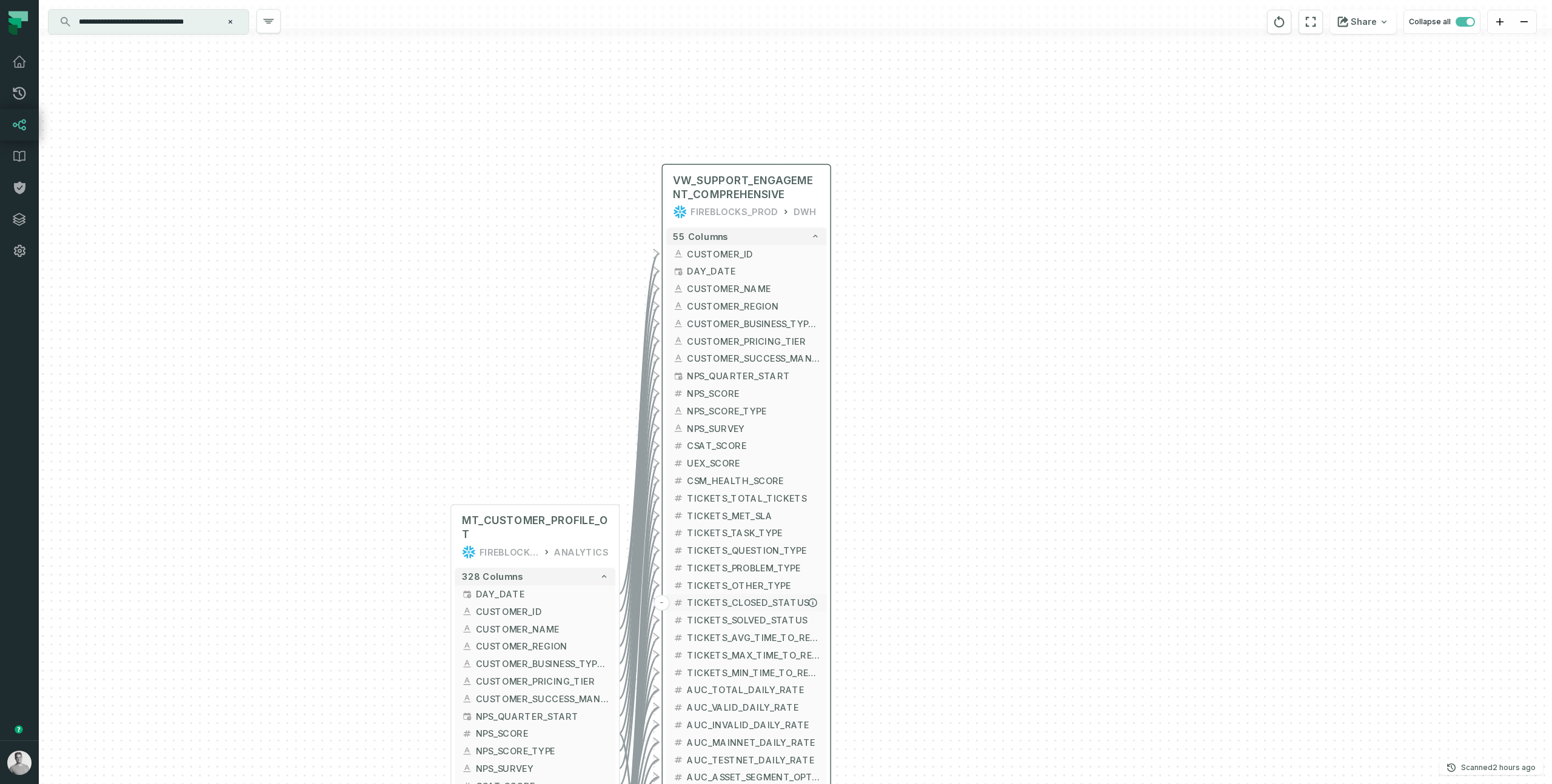
drag, startPoint x: 702, startPoint y: 314, endPoint x: 710, endPoint y: 589, distance: 275.1
click at [710, 589] on span "TICKETS_OTHER_TYPE" at bounding box center [753, 586] width 133 height 13
click at [795, 239] on button "55 columns" at bounding box center [746, 236] width 160 height 17
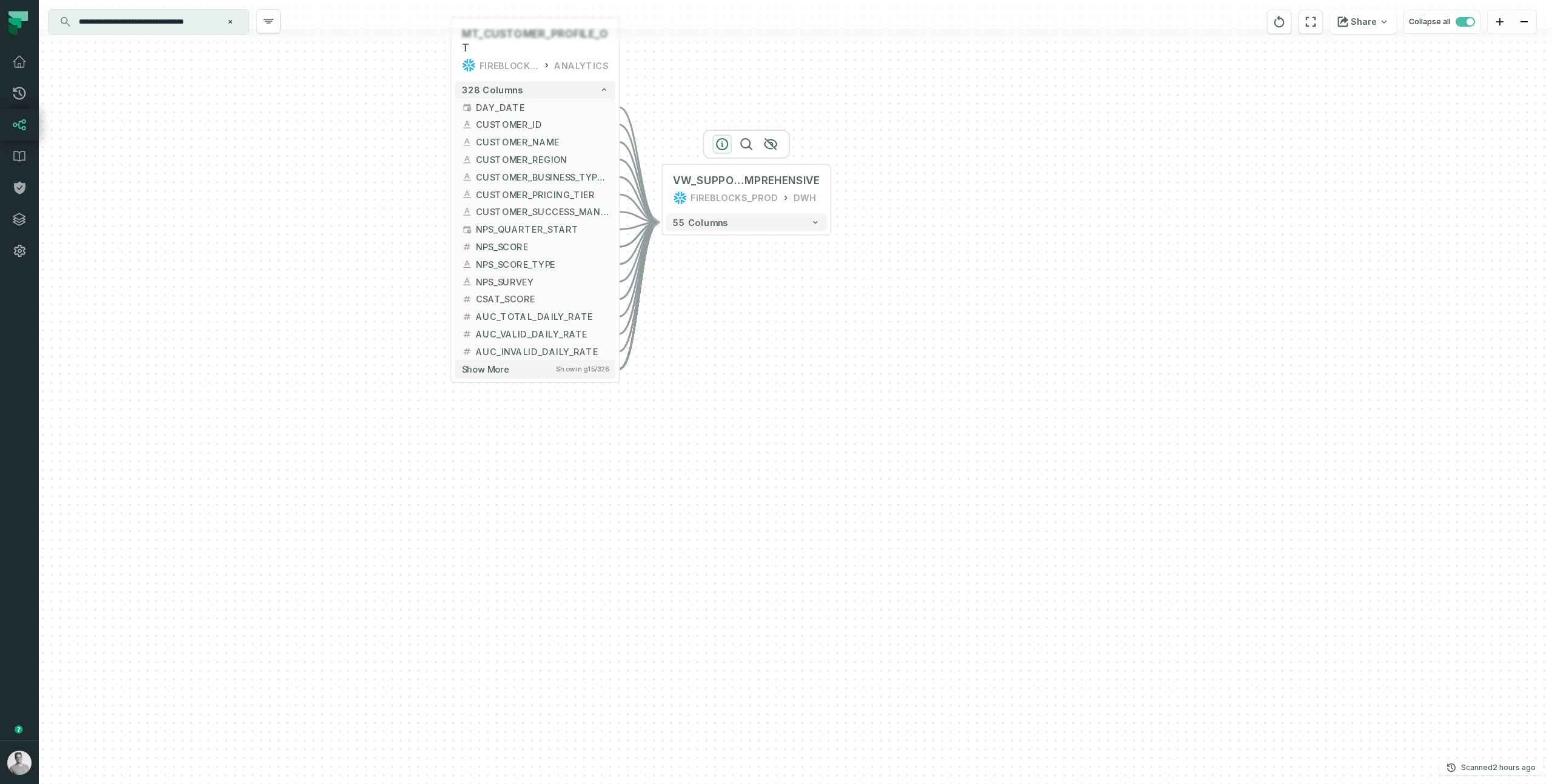
click at [727, 140] on icon "button" at bounding box center [722, 145] width 15 height 15
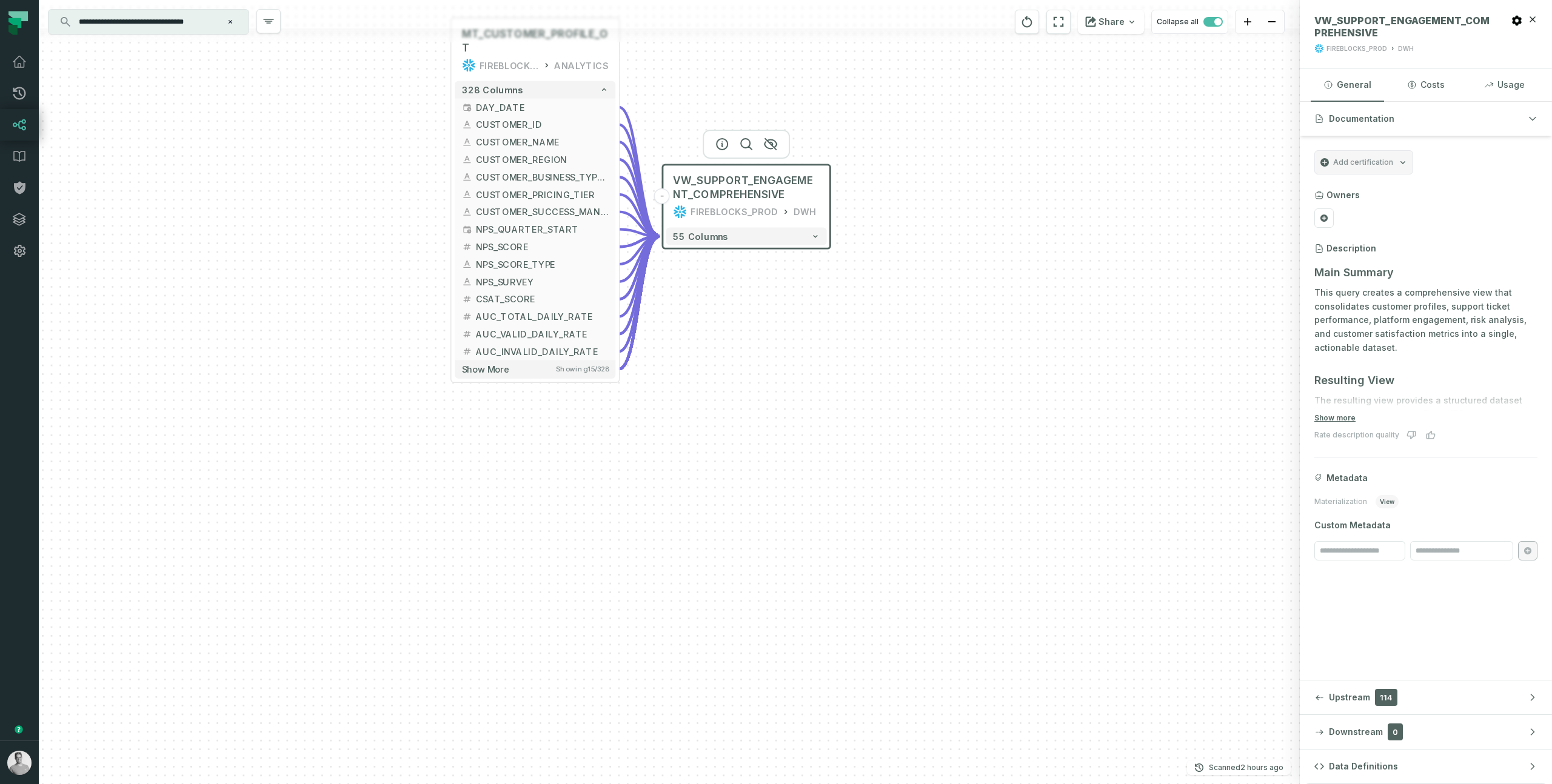
click at [214, 24] on input "**********" at bounding box center [147, 21] width 151 height 19
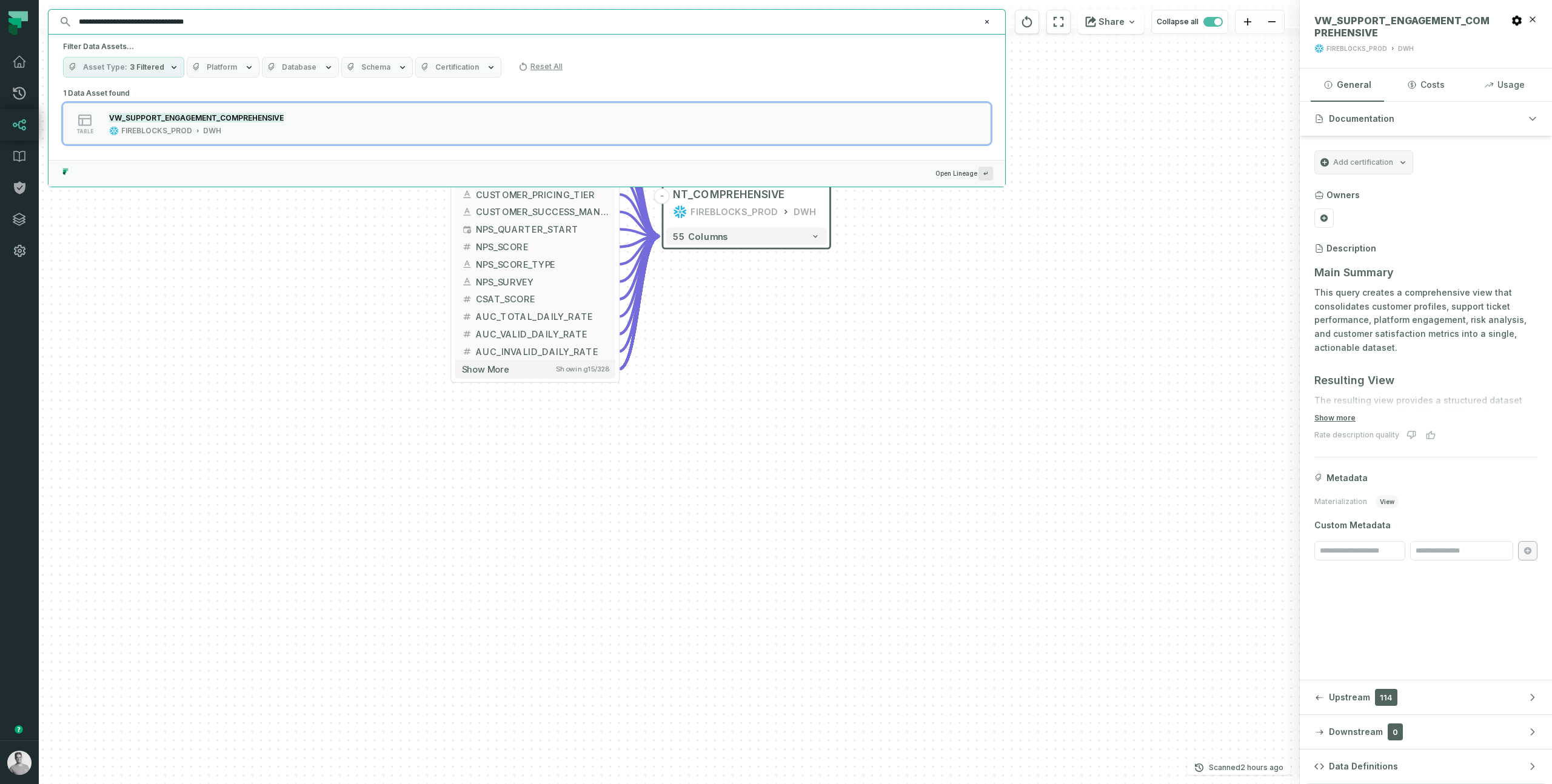
click at [214, 24] on input "**********" at bounding box center [526, 21] width 908 height 19
paste input "text"
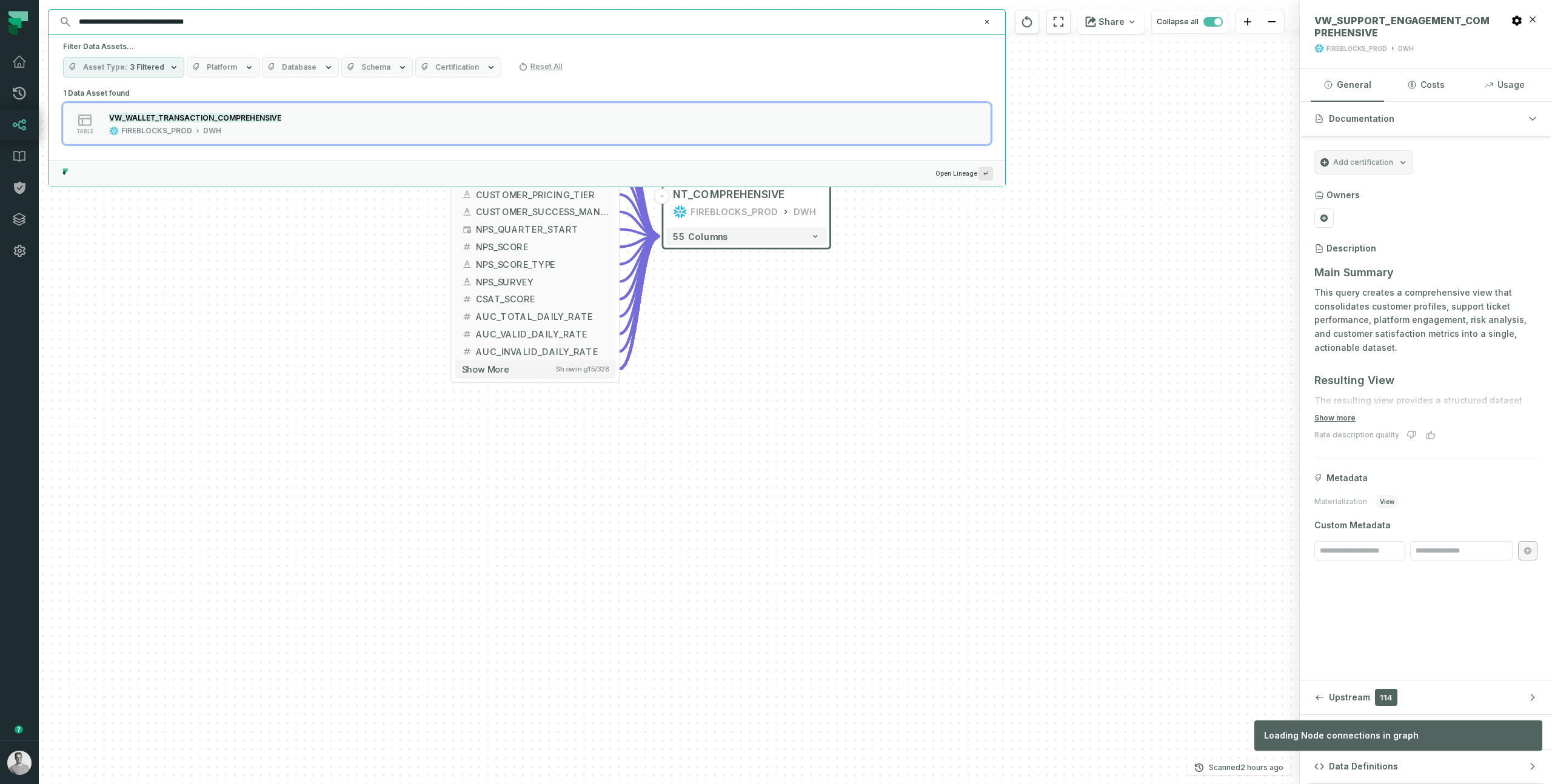
type input "**********"
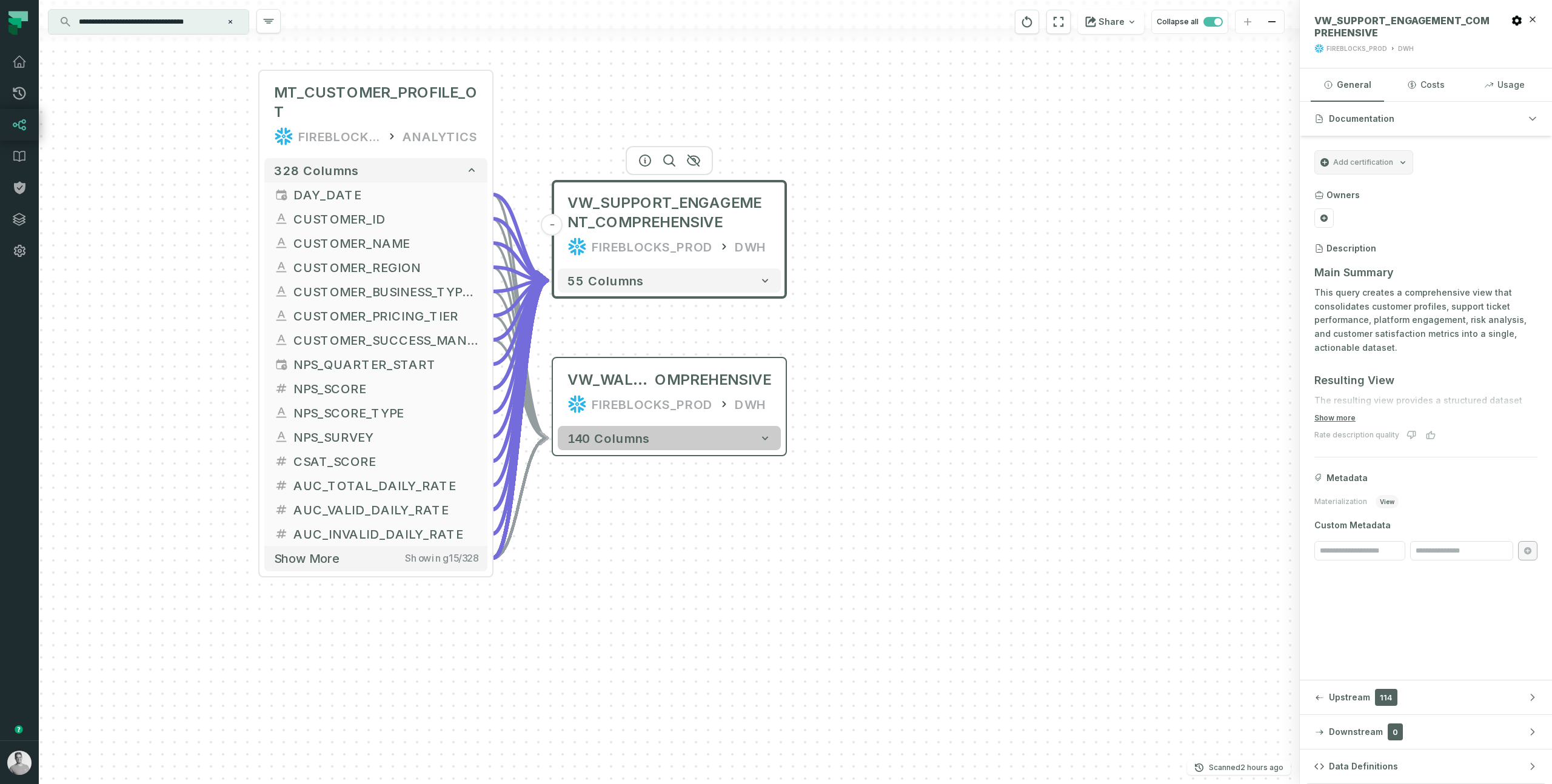
click at [660, 434] on button "140 columns" at bounding box center [669, 438] width 223 height 24
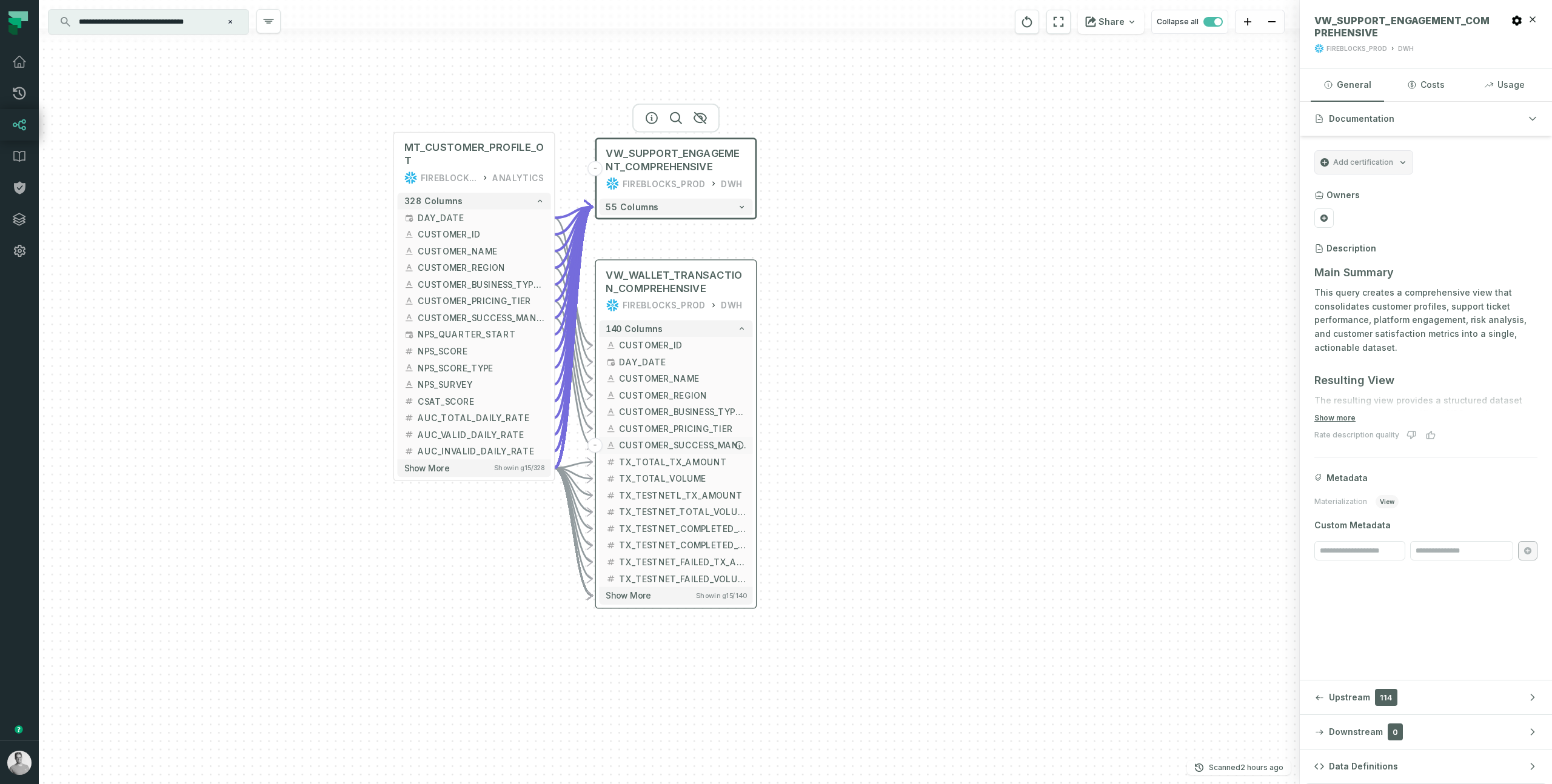
drag, startPoint x: 668, startPoint y: 594, endPoint x: 677, endPoint y: 440, distance: 154.3
click at [677, 440] on span "CUSTOMER_SUCCESS_MANAGER_NAME" at bounding box center [682, 445] width 126 height 12
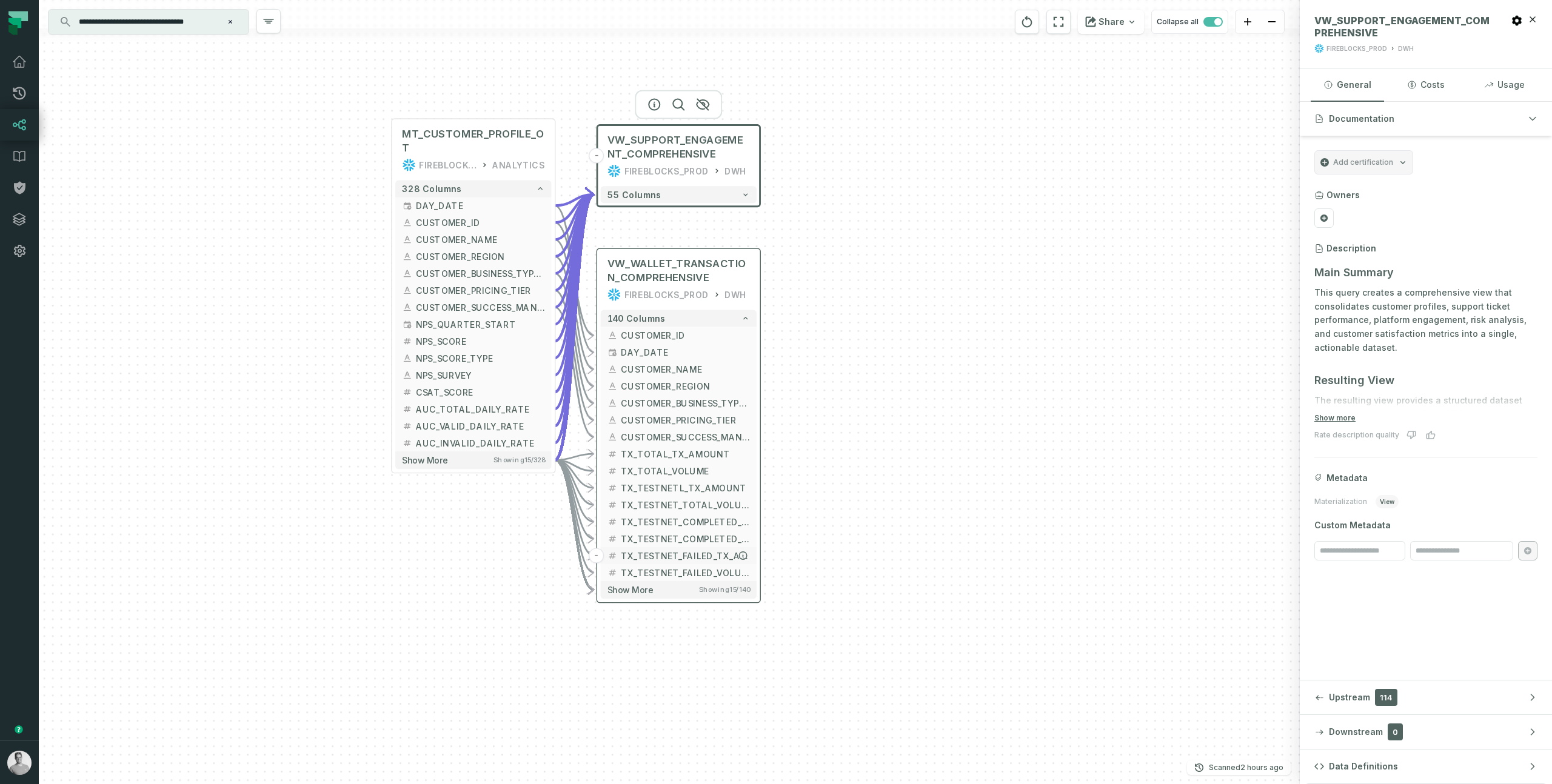
click at [735, 550] on span "TX_TESTNET_FAILED_TX_AMOUNT" at bounding box center [685, 556] width 129 height 12
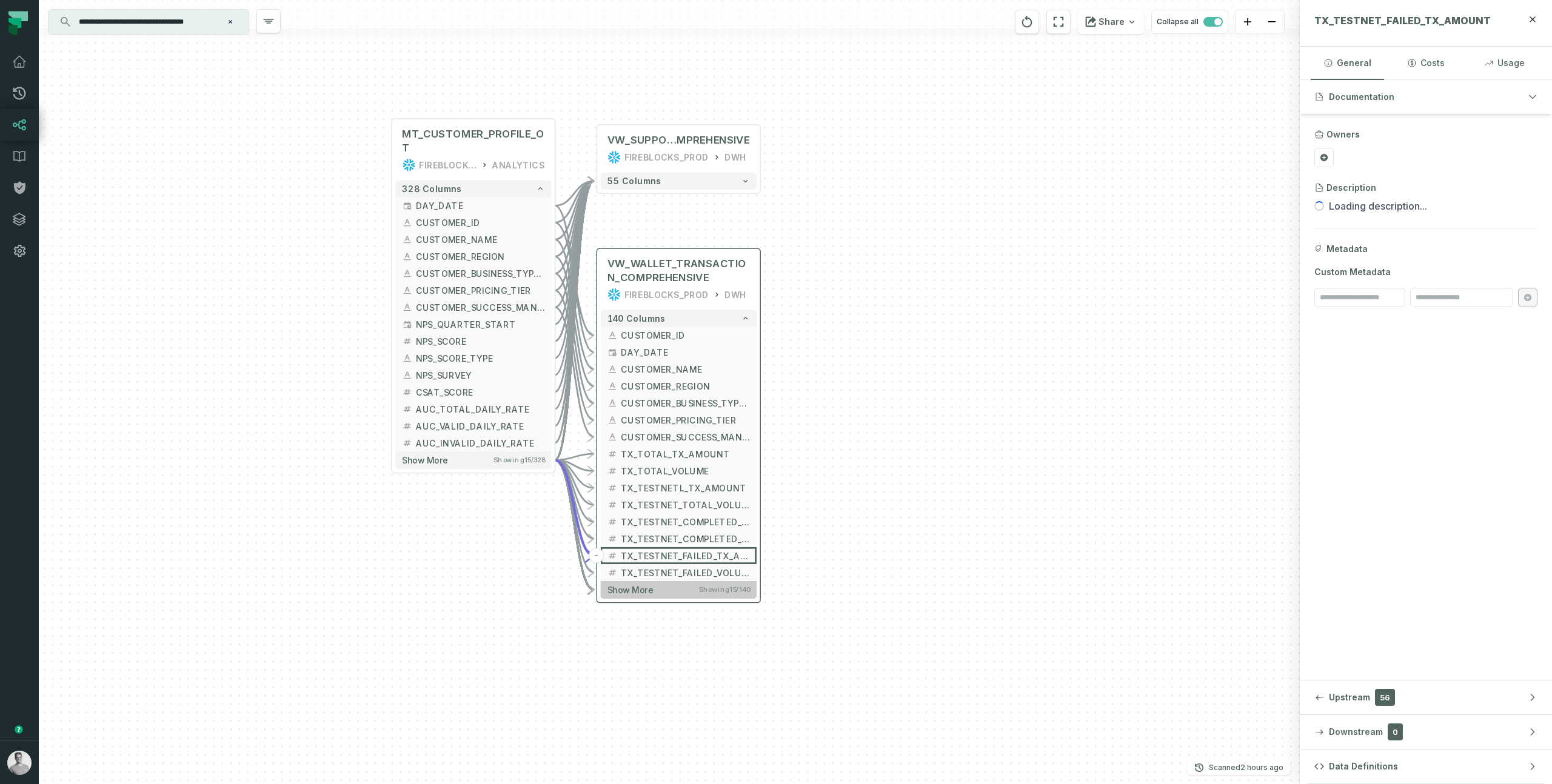
click at [704, 582] on button "Show more Showing 15 / 140" at bounding box center [678, 590] width 156 height 17
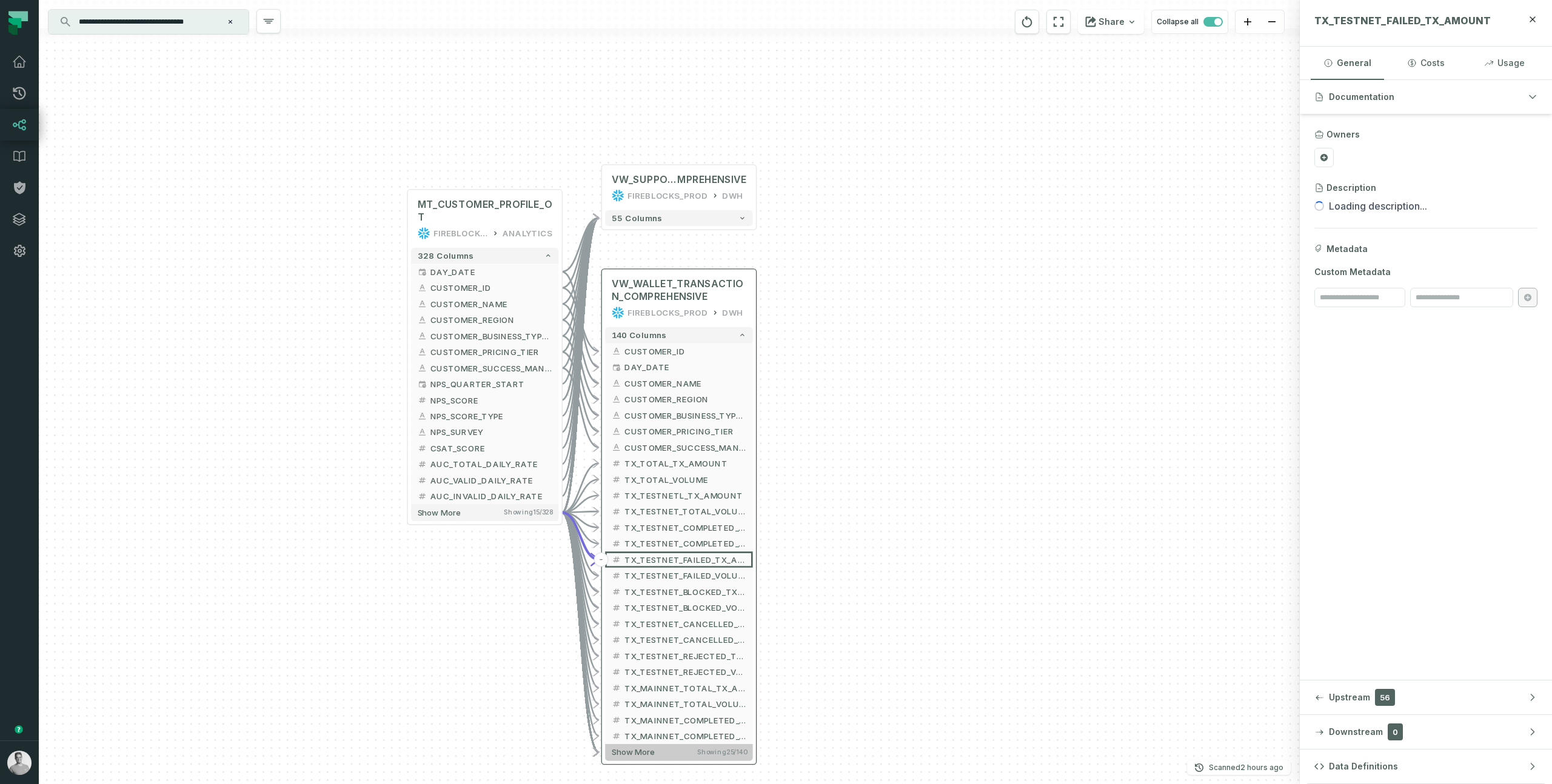
click at [675, 748] on button "Show more Showing 25 / 140" at bounding box center [678, 753] width 147 height 17
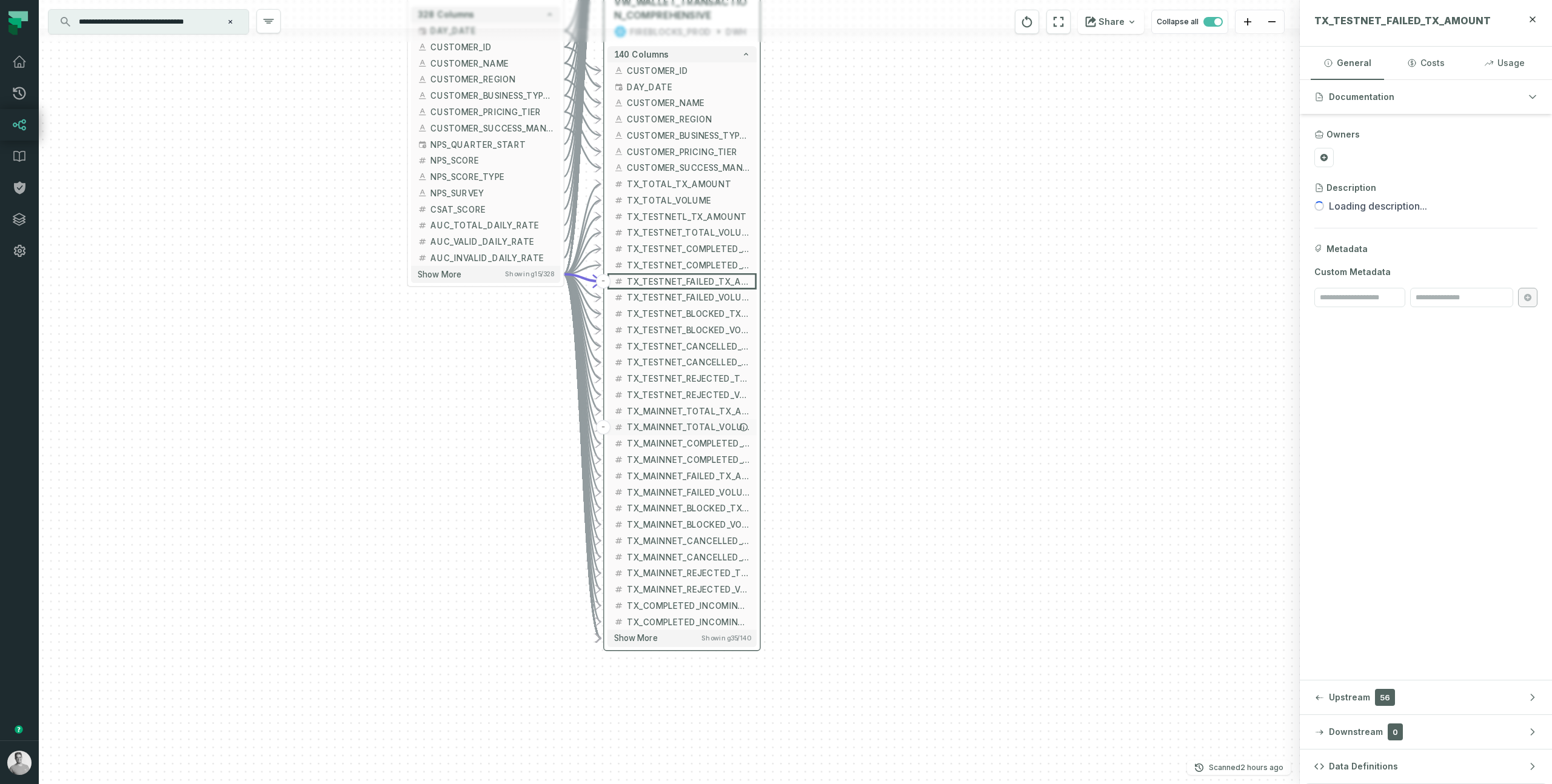
drag, startPoint x: 693, startPoint y: 696, endPoint x: 696, endPoint y: 424, distance: 272.0
click at [696, 424] on span "TX_MAINNET_TOTAL_VOLUME" at bounding box center [688, 427] width 123 height 12
click at [684, 634] on button "Show more Showing 35 / 140" at bounding box center [682, 639] width 150 height 17
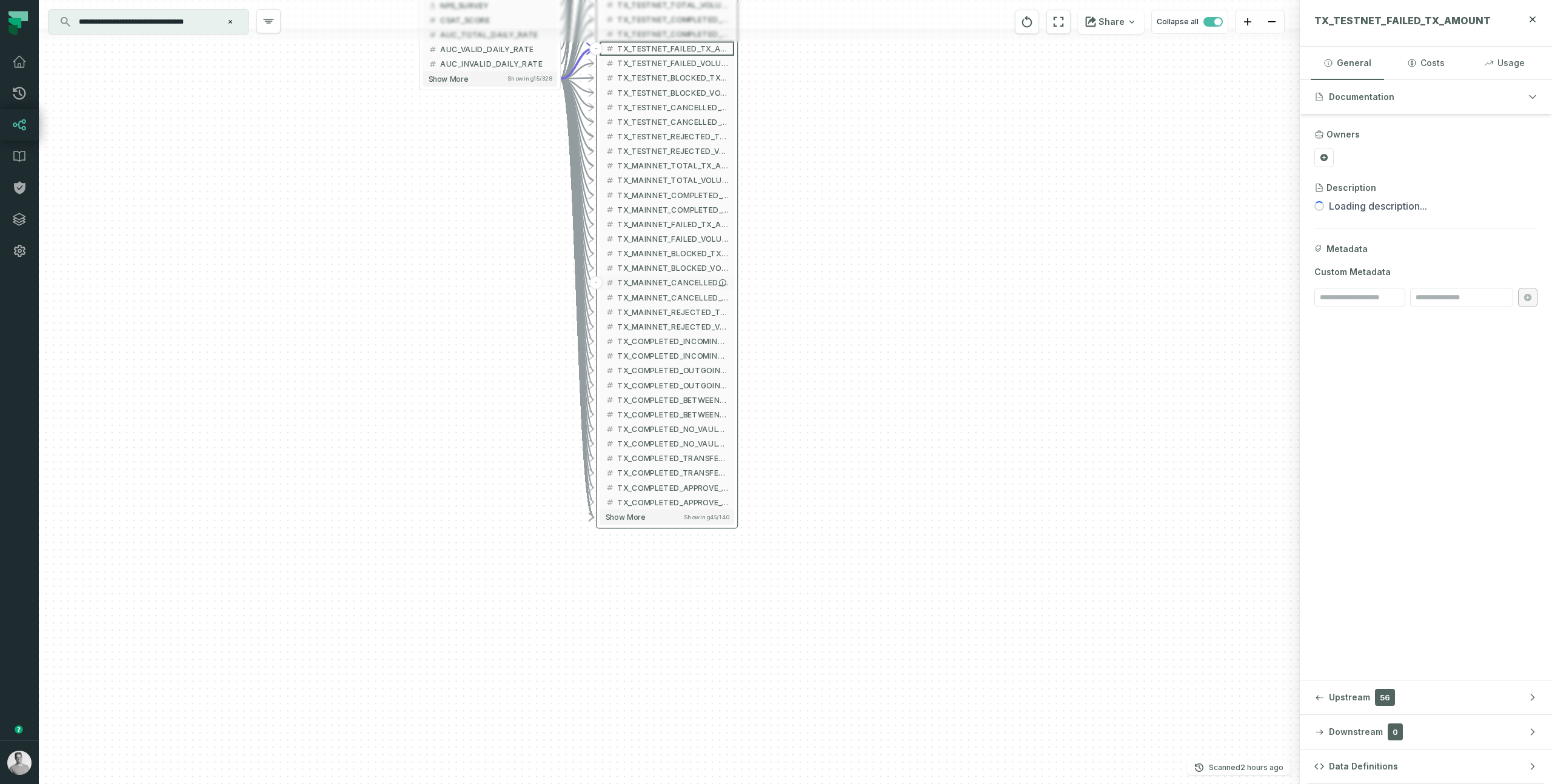
drag, startPoint x: 689, startPoint y: 546, endPoint x: 676, endPoint y: 272, distance: 274.3
click at [676, 278] on span "TX_MAINNET_CANCELLED_TX_AMOUNT" at bounding box center [673, 283] width 112 height 11
click at [661, 509] on button "Show more Showing 45 / 140" at bounding box center [669, 511] width 135 height 15
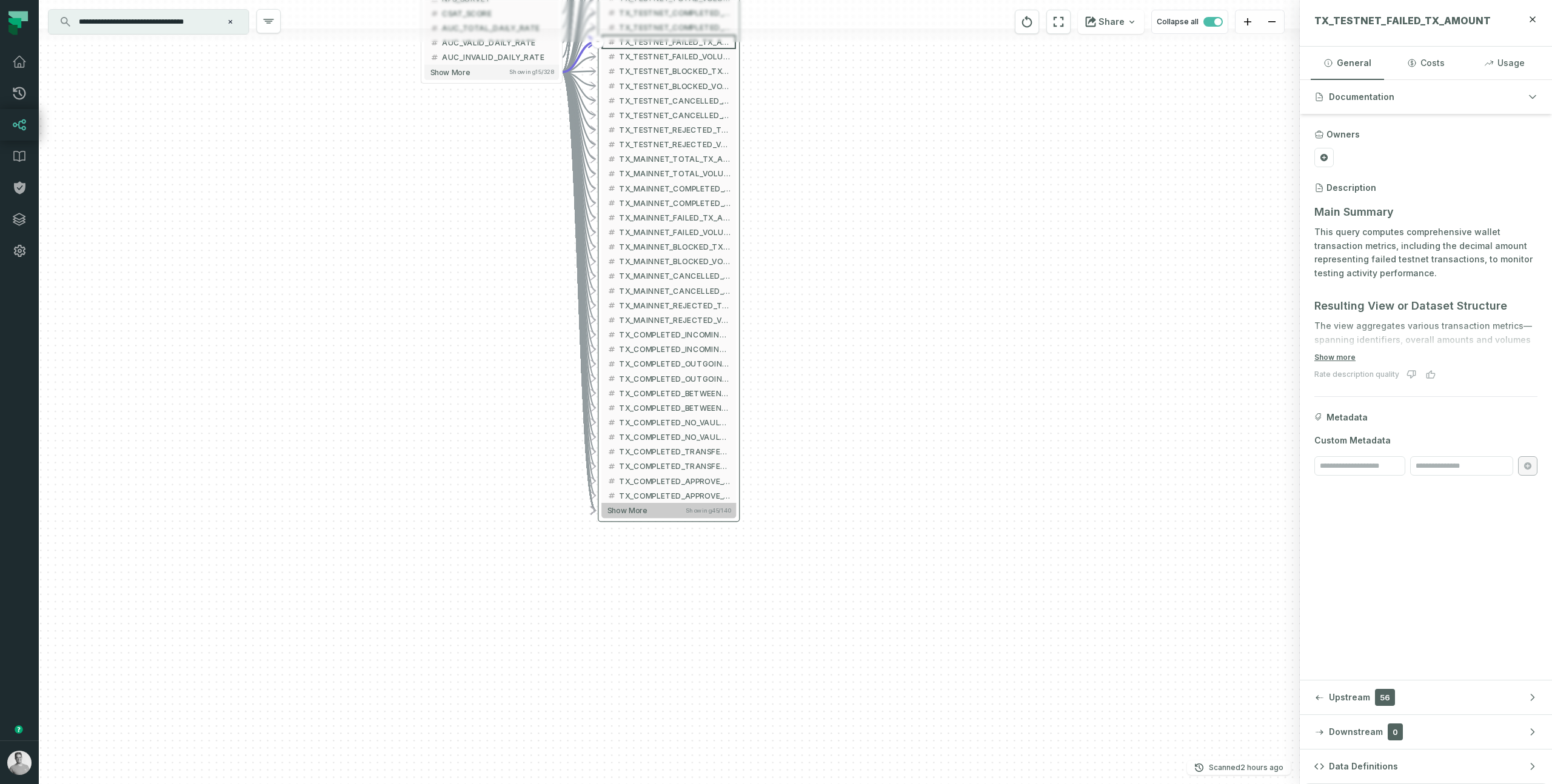
click at [668, 516] on button "Show more Showing 45 / 140" at bounding box center [669, 511] width 135 height 15
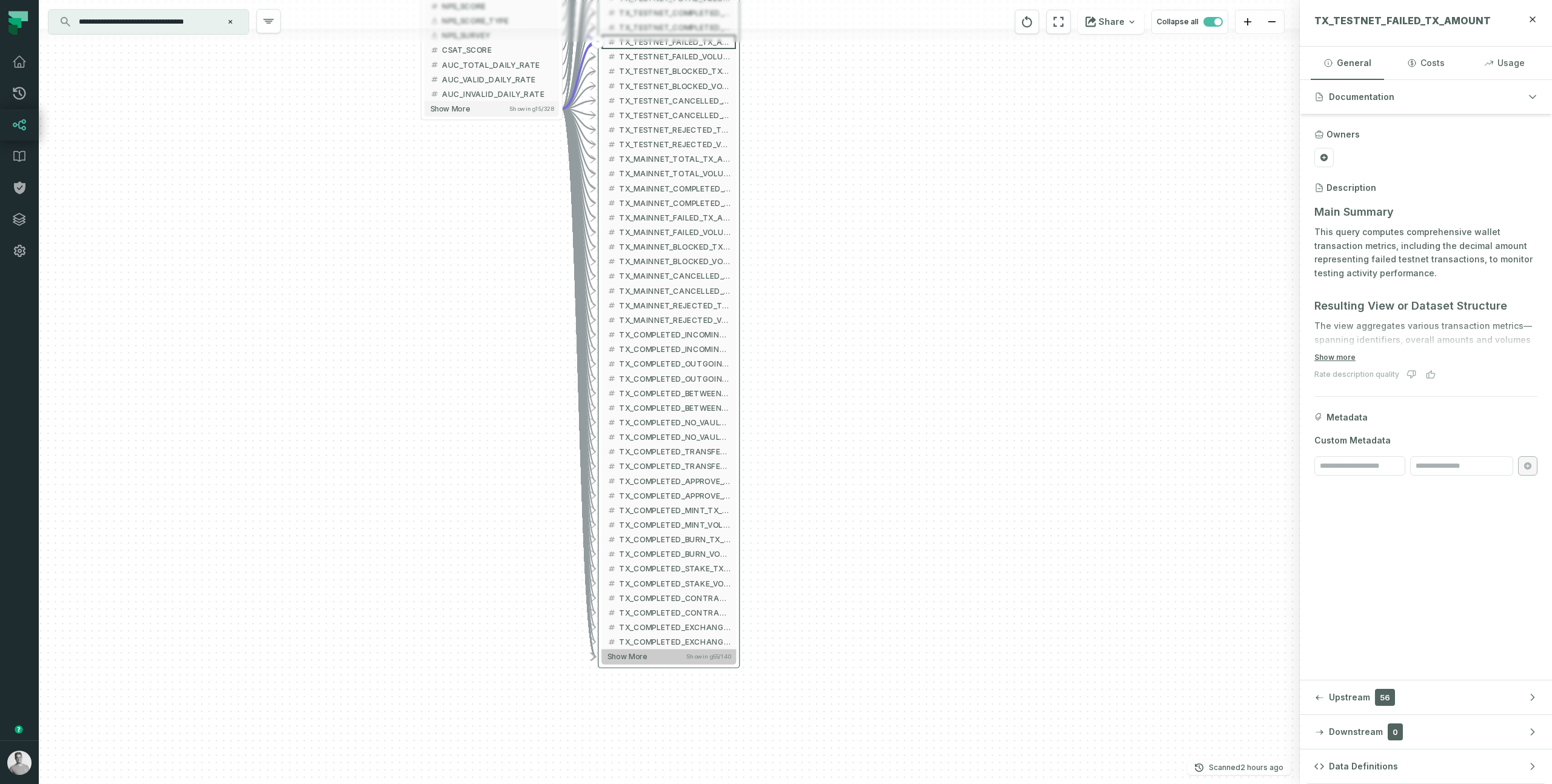
click at [661, 656] on button "Show more Showing 55 / 140" at bounding box center [669, 657] width 135 height 15
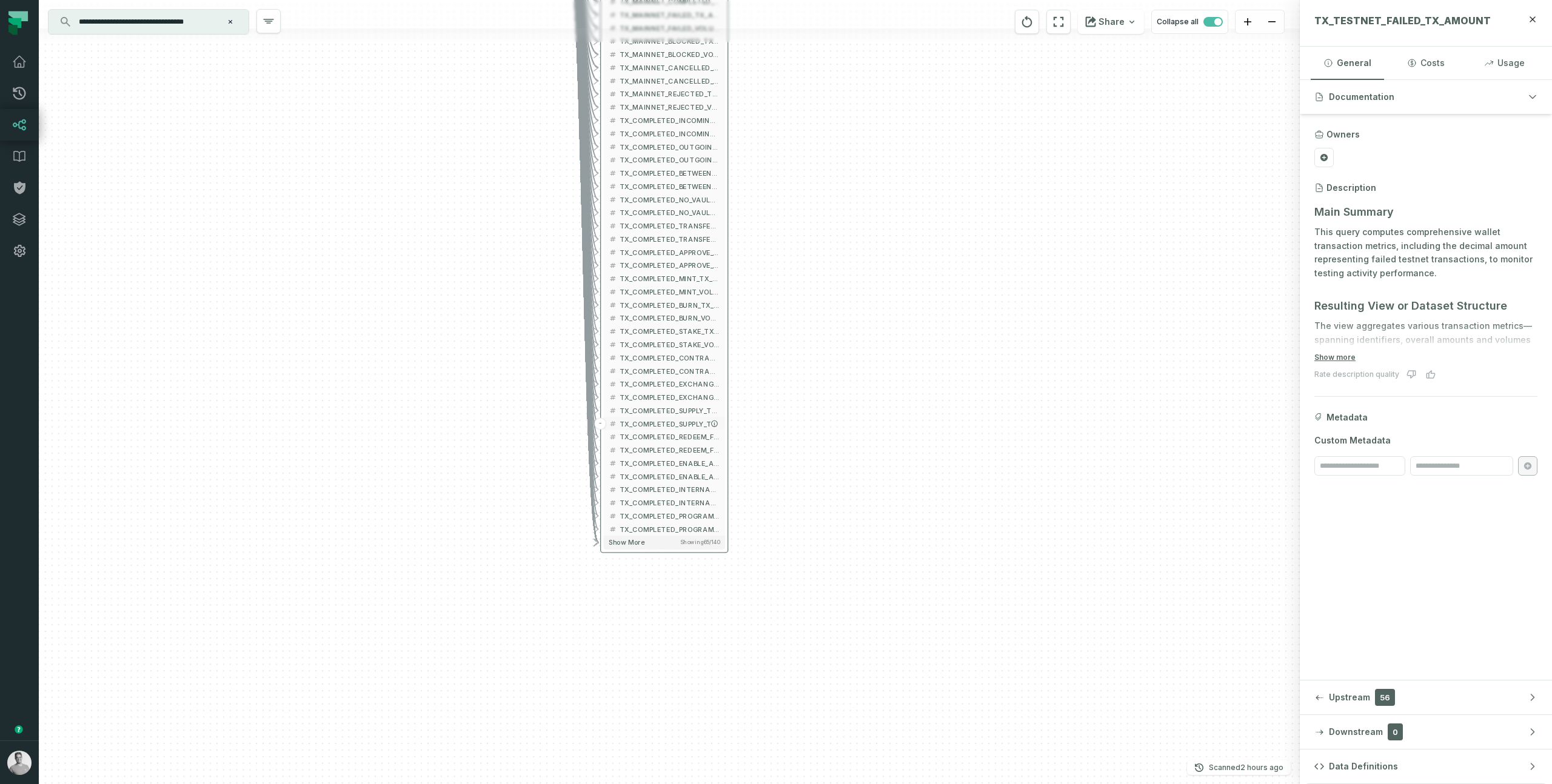
drag, startPoint x: 659, startPoint y: 675, endPoint x: 656, endPoint y: 427, distance: 248.0
click at [656, 427] on span "TX_COMPLETED_SUPPLY_TO_COMPOUND_VOLUME" at bounding box center [669, 424] width 100 height 10
click at [654, 547] on button "Show more Showing 65 / 140" at bounding box center [664, 543] width 121 height 13
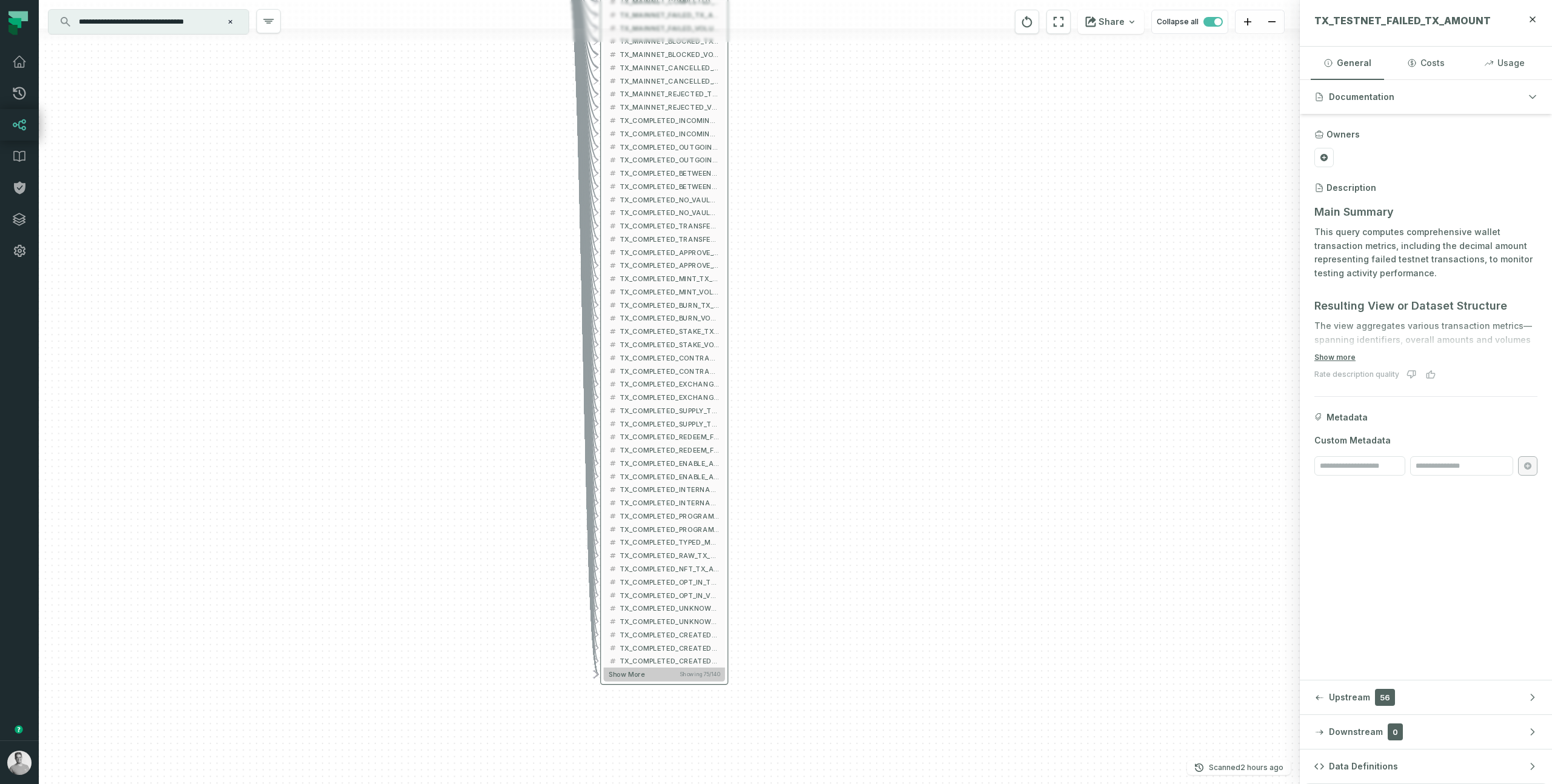
click at [655, 672] on button "Show more Showing 75 / 140" at bounding box center [664, 675] width 121 height 13
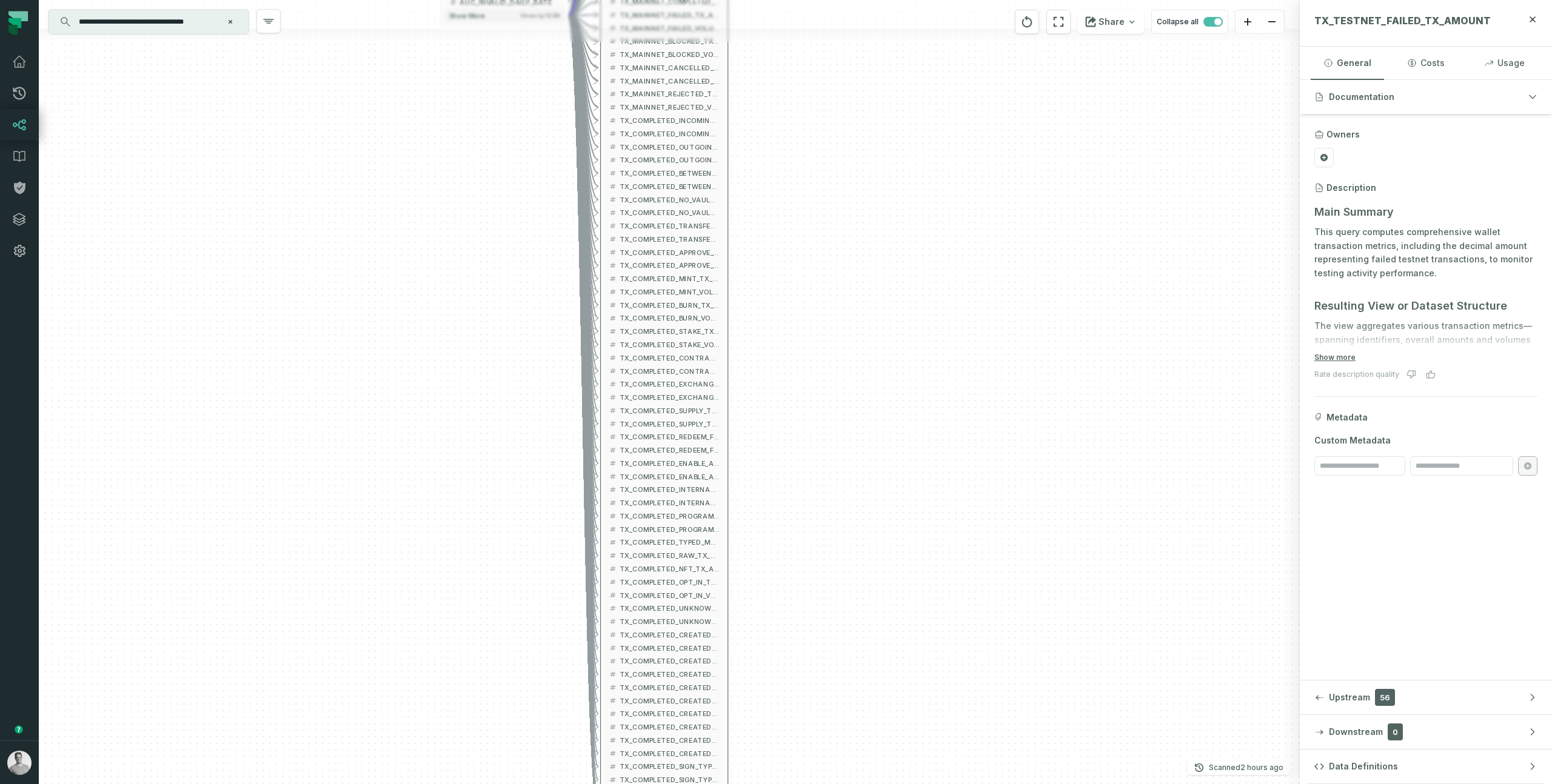
click at [655, 672] on span "TX_COMPLETED_CREATED_BY_TYPE_API_VOLUME" at bounding box center [669, 675] width 100 height 10
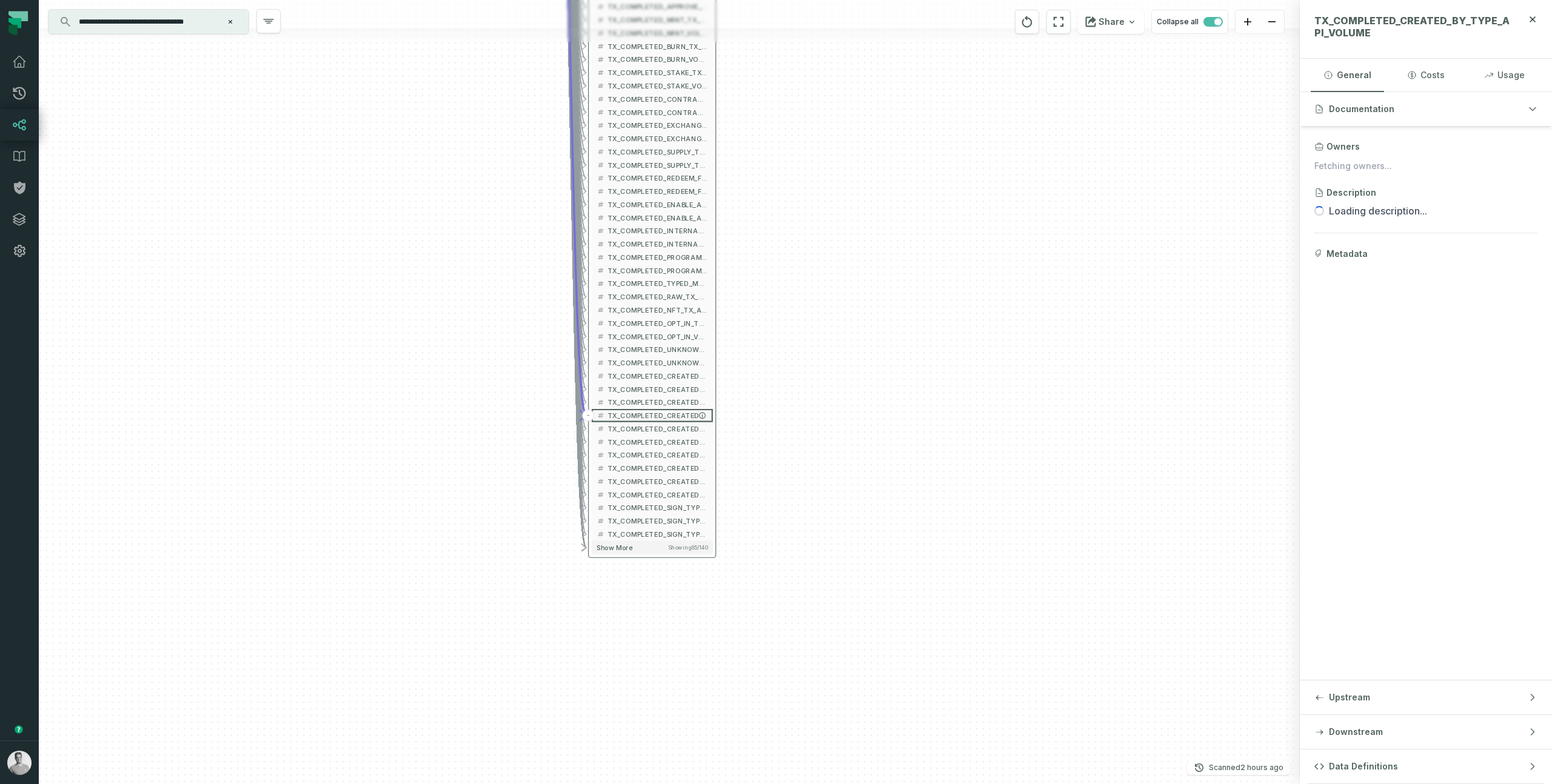
drag, startPoint x: 655, startPoint y: 672, endPoint x: 647, endPoint y: 404, distance: 268.1
click at [647, 411] on span "TX_COMPLETED_CREATED_BY_TYPE_API_VOLUME" at bounding box center [657, 416] width 100 height 10
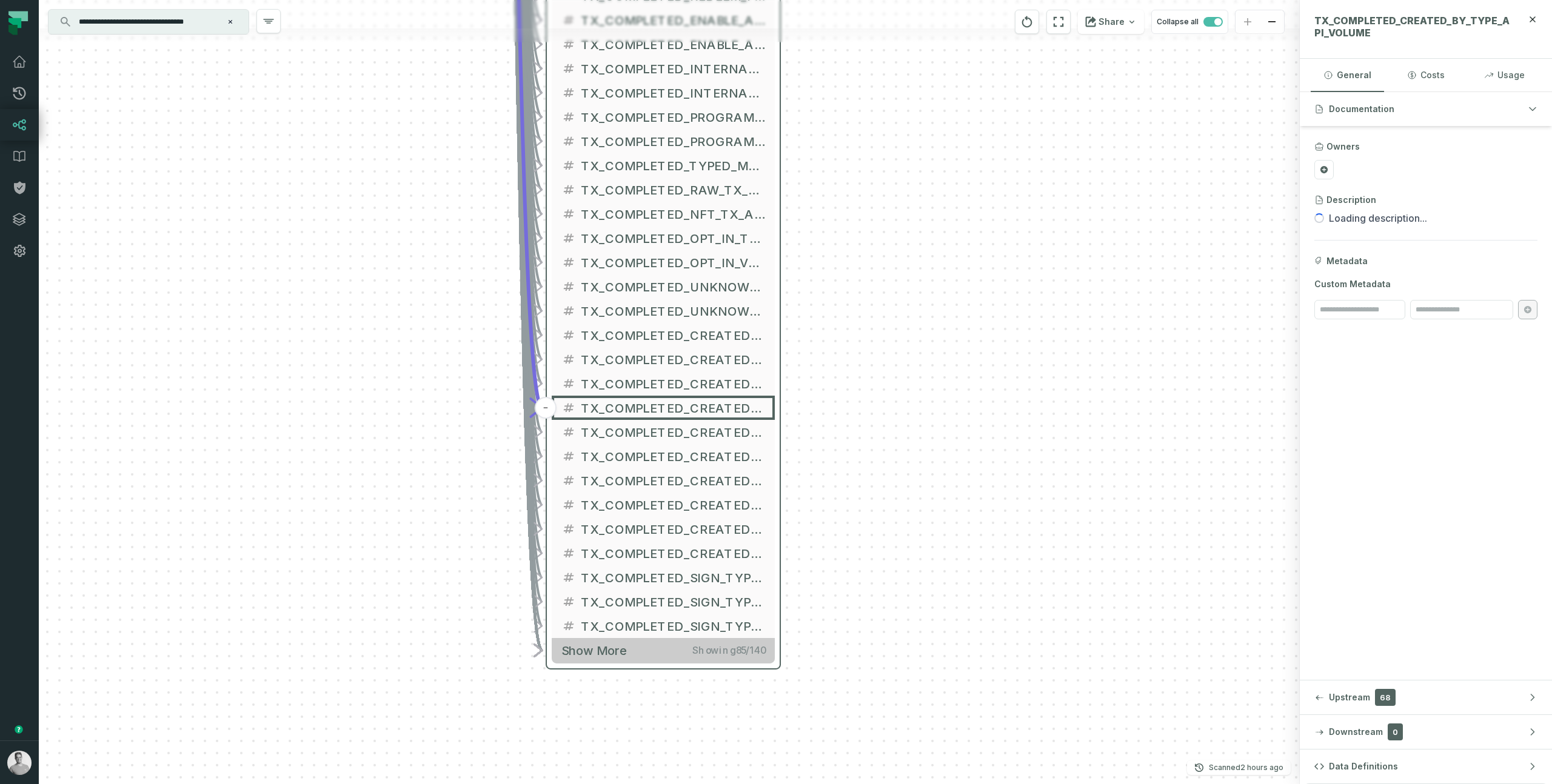
click at [647, 647] on button "Show more Showing 85 / 140" at bounding box center [664, 651] width 223 height 25
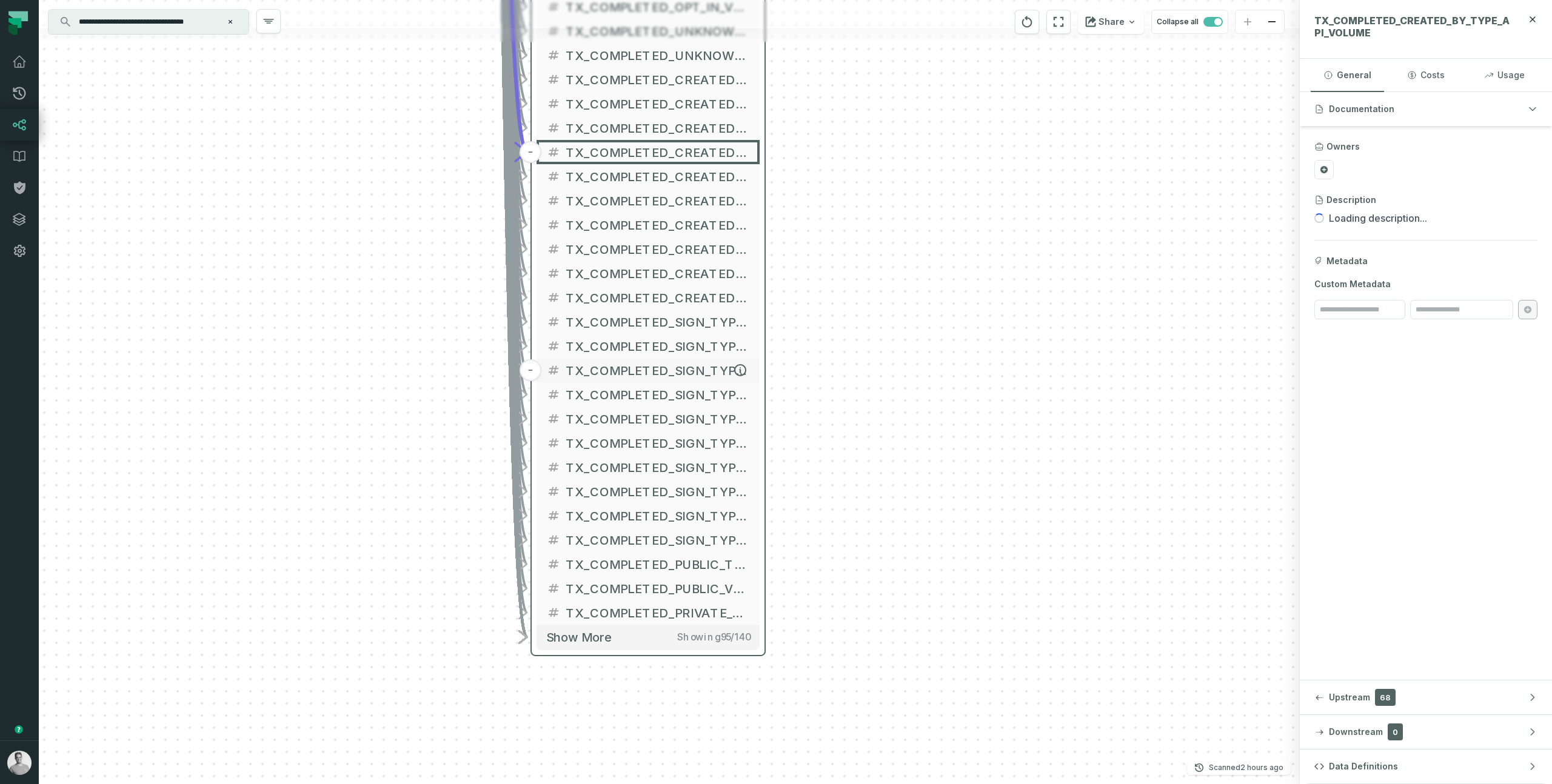
drag, startPoint x: 648, startPoint y: 624, endPoint x: 639, endPoint y: 340, distance: 284.1
click at [639, 361] on span "TX_COMPLETED_SIGN_TYPE_API_TX_AMOUNT" at bounding box center [658, 370] width 184 height 18
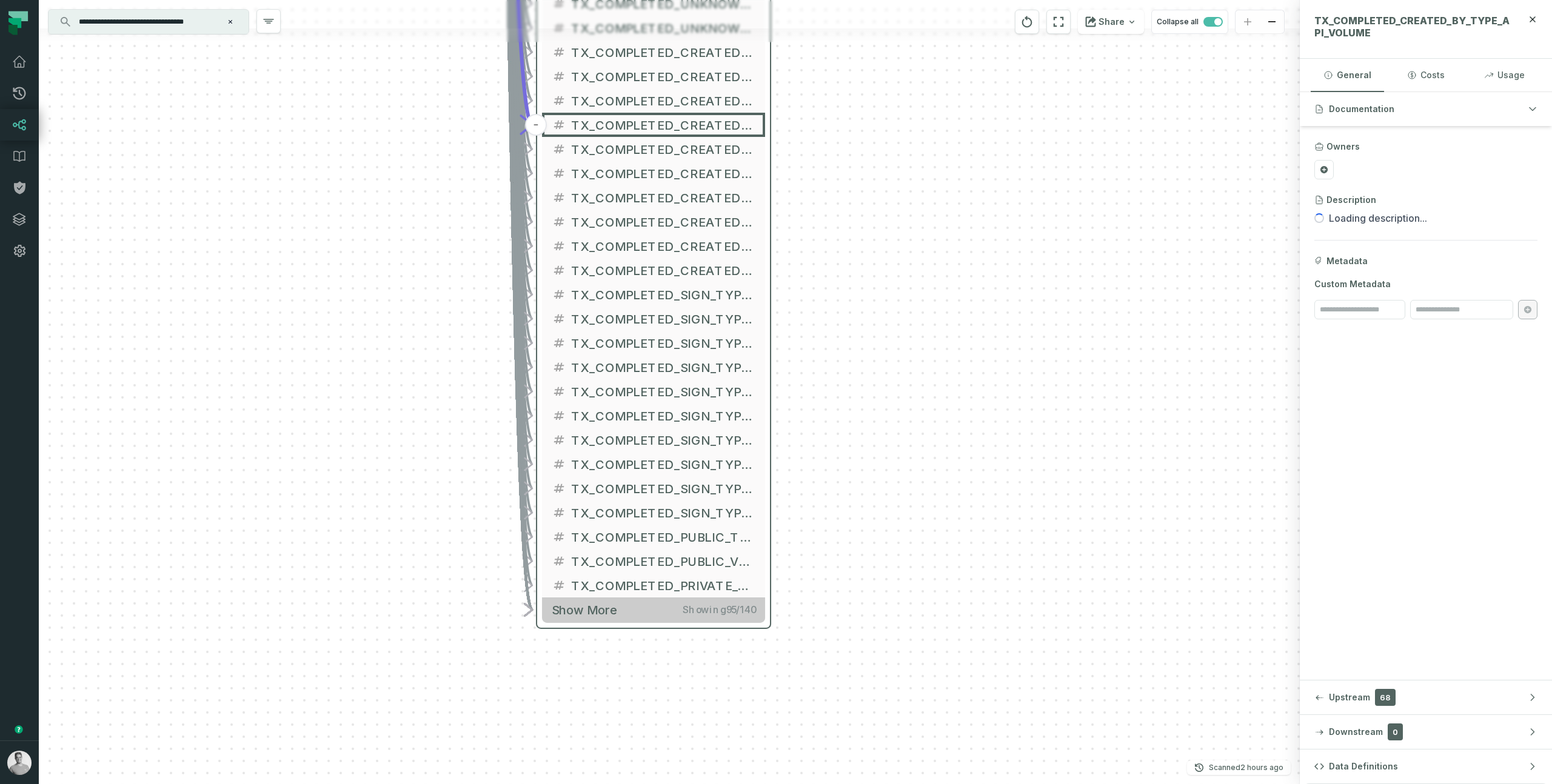
click at [624, 617] on button "Show more Showing 95 / 140" at bounding box center [654, 610] width 223 height 25
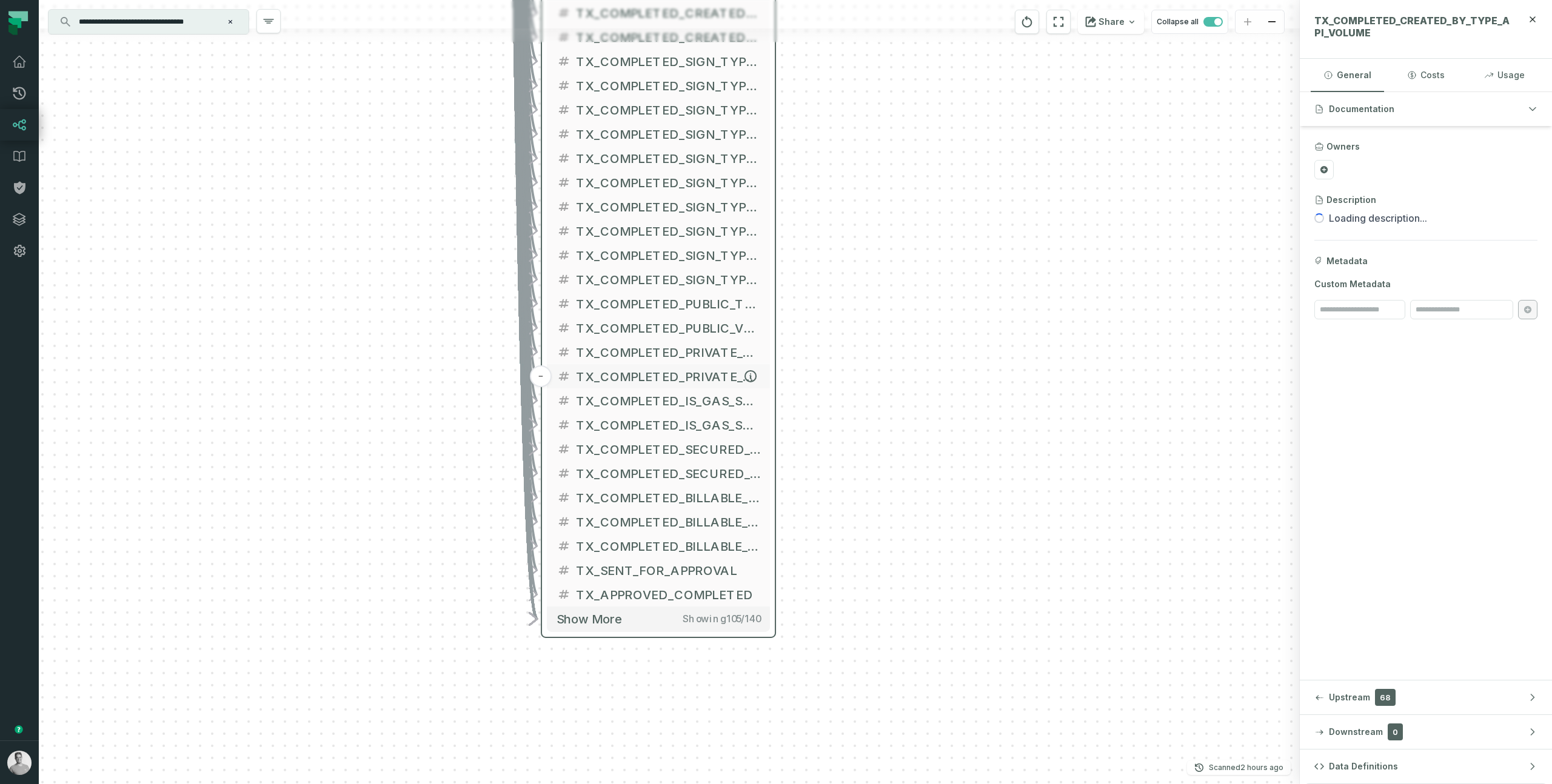
drag, startPoint x: 626, startPoint y: 609, endPoint x: 630, endPoint y: 375, distance: 234.0
click at [630, 375] on span "TX_COMPLETED_PRIVATE_VOLUME" at bounding box center [668, 377] width 184 height 18
click at [639, 611] on button "Show more Showing 105 / 140" at bounding box center [659, 619] width 223 height 25
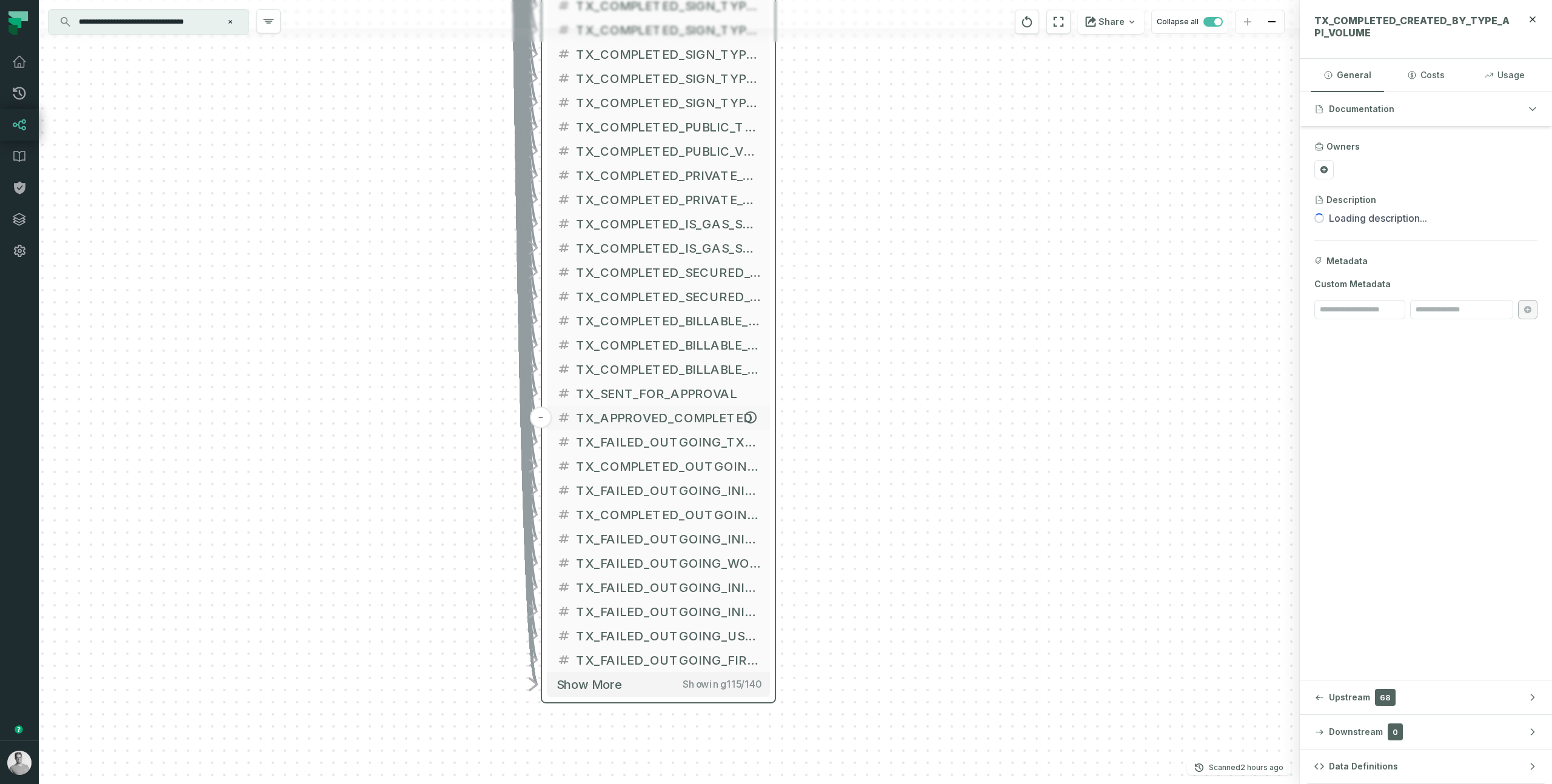
drag, startPoint x: 639, startPoint y: 587, endPoint x: 650, endPoint y: 316, distance: 271.2
click at [650, 409] on span "TX_APPROVED_COMPLETED" at bounding box center [668, 418] width 184 height 18
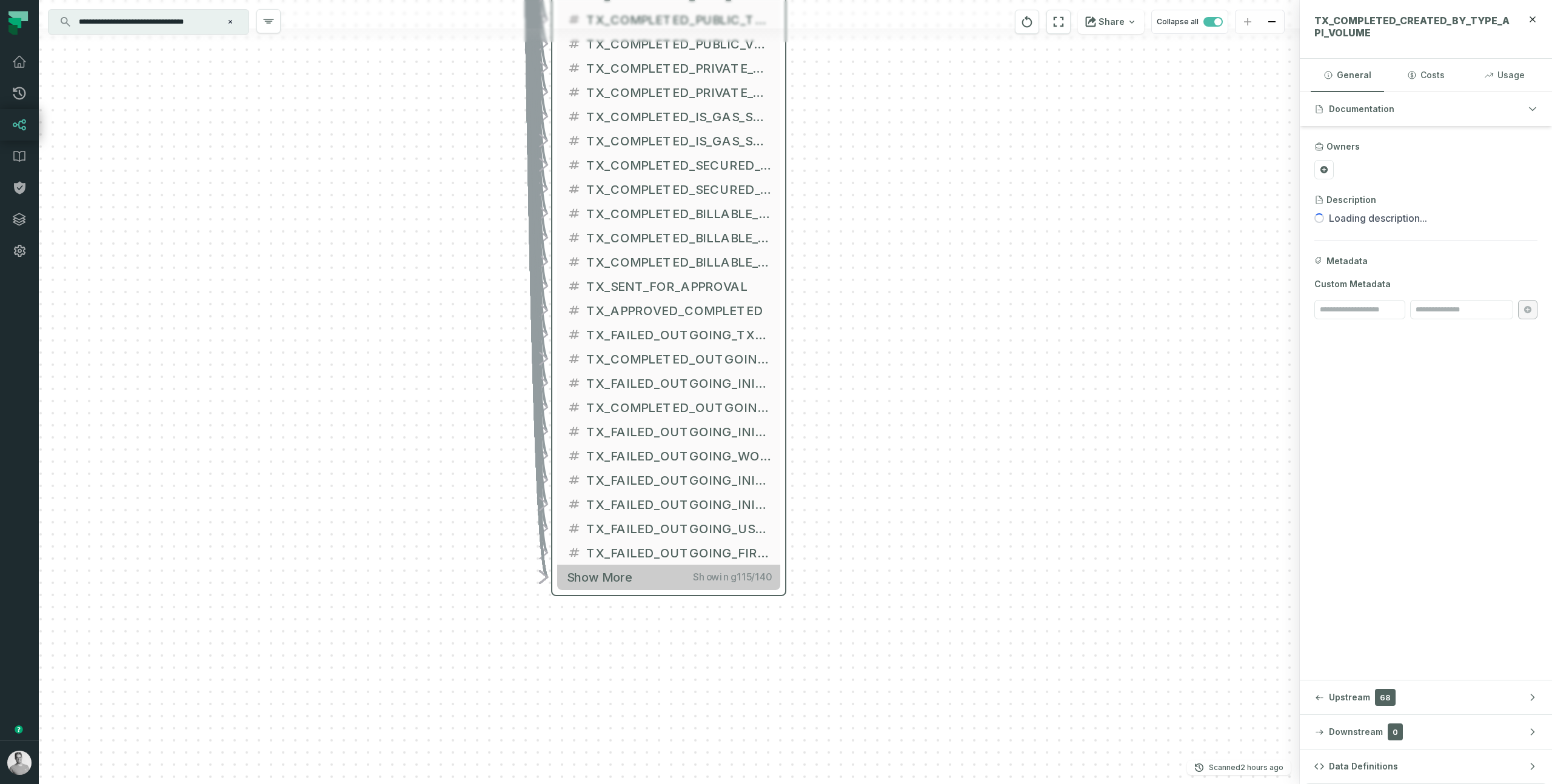
click at [655, 575] on button "Show more Showing 115 / 140" at bounding box center [669, 577] width 223 height 25
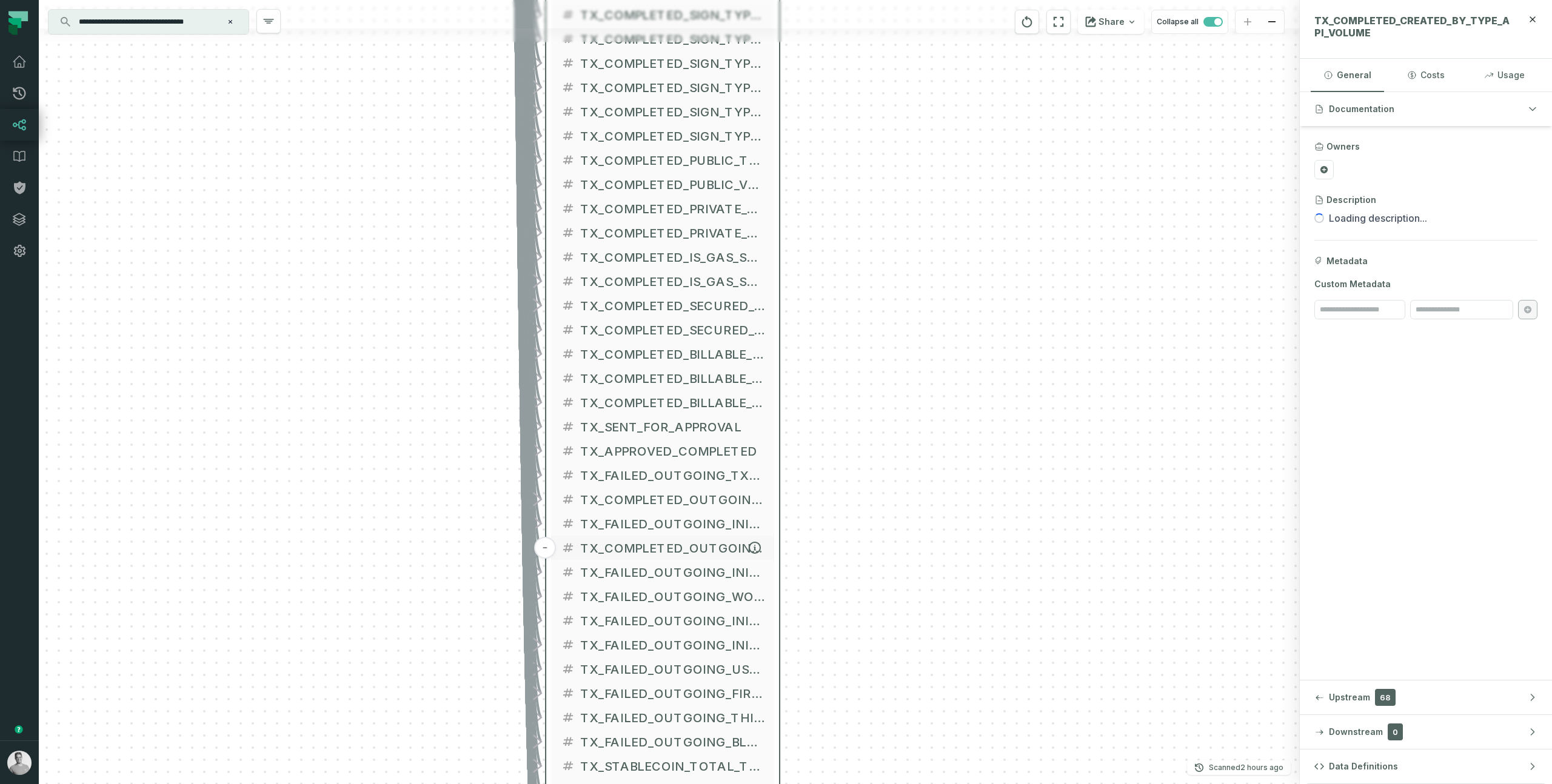
drag, startPoint x: 658, startPoint y: 400, endPoint x: 661, endPoint y: 659, distance: 259.0
click at [661, 557] on span "TX_COMPLETED_OUTGOING_INITIATE_BY_CONSOLE_TX_AMOUNT" at bounding box center [672, 548] width 184 height 18
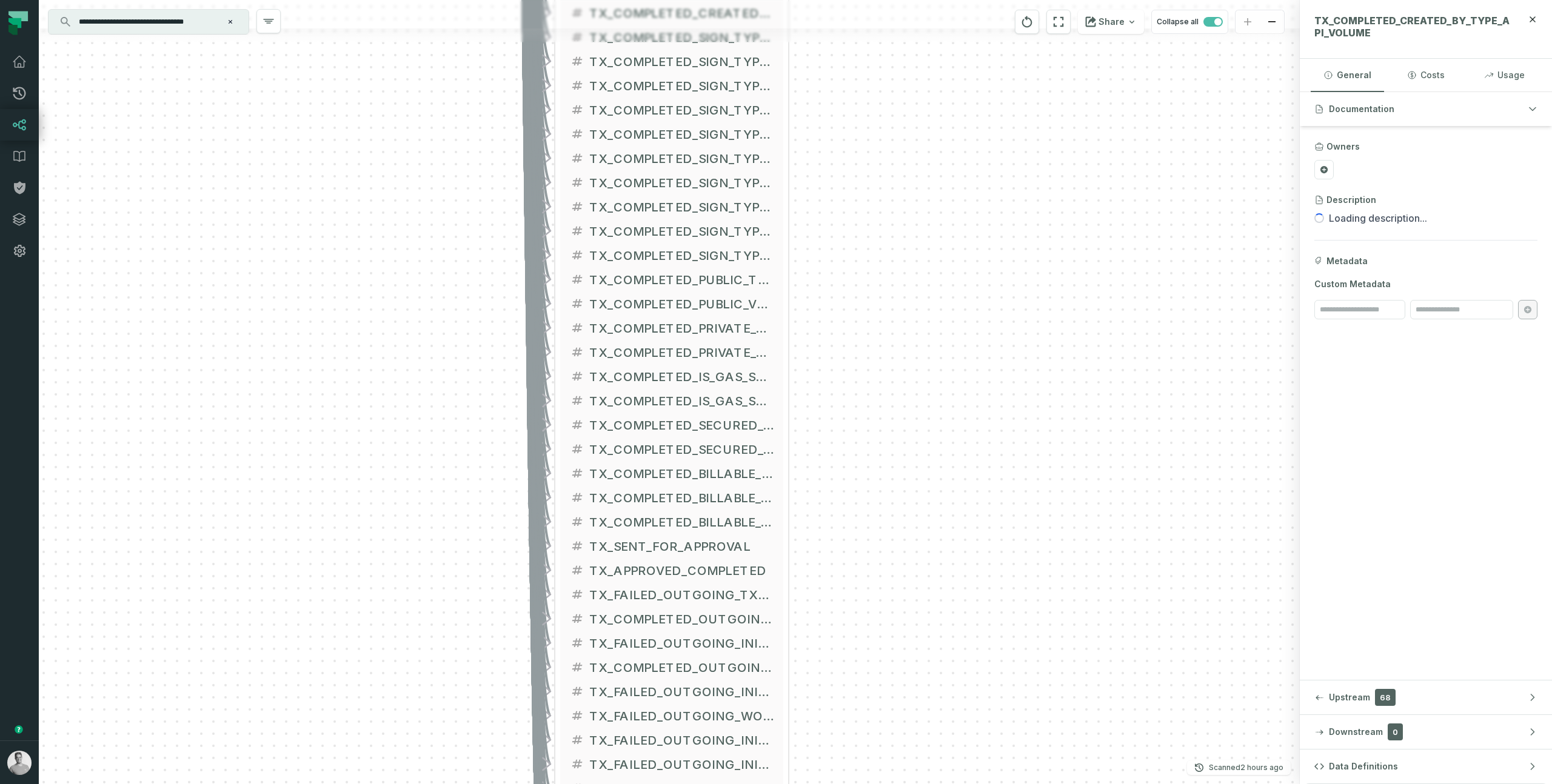
click at [855, 410] on div "+ MT_CUSTOMER_PROFILE_OT FIREBLOCKS_PROD ANALYTICS + 328 columns + DAY_DATE + +…" at bounding box center [669, 392] width 1261 height 784
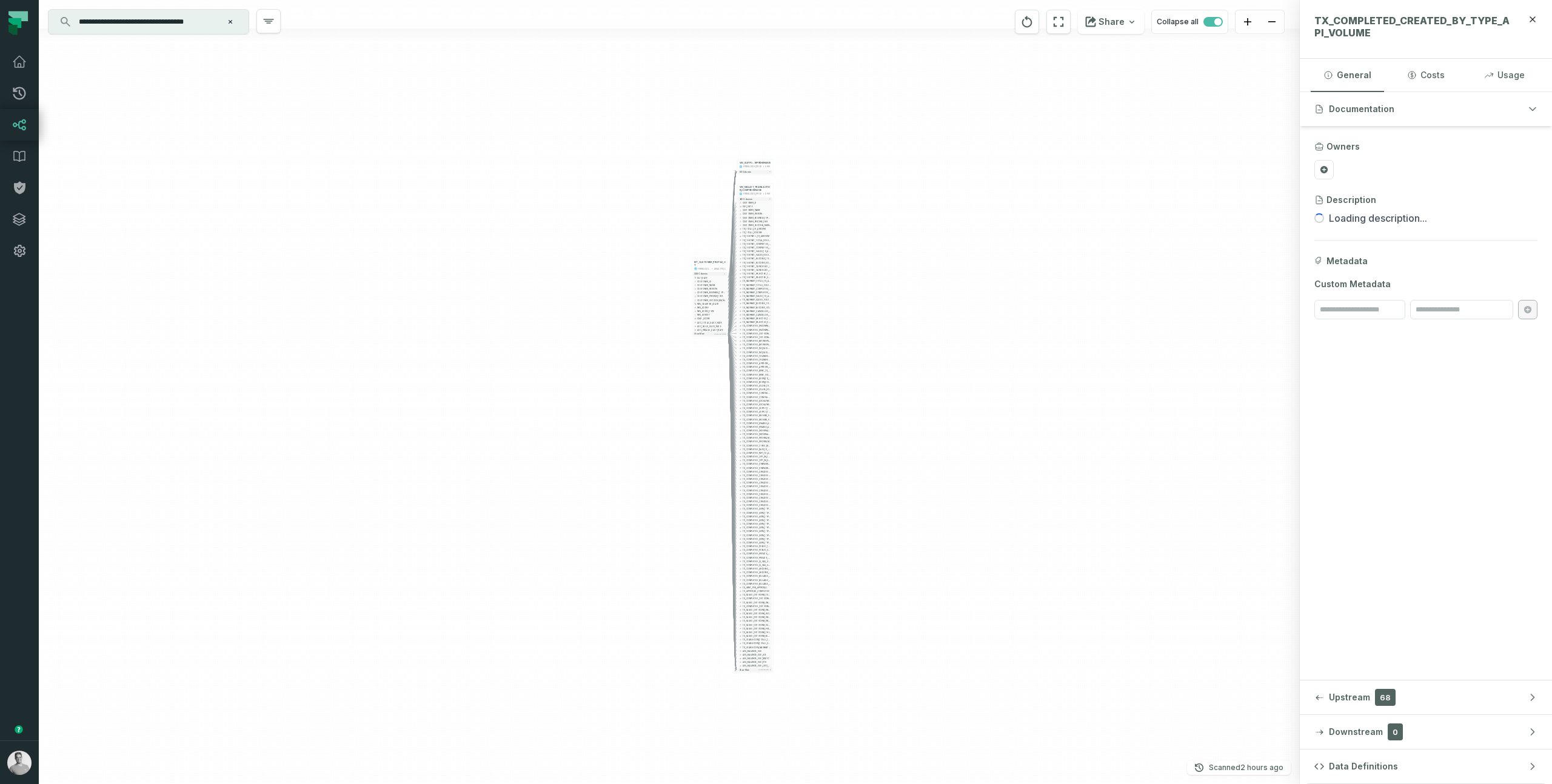
drag, startPoint x: 854, startPoint y: 406, endPoint x: 731, endPoint y: 644, distance: 267.9
click at [731, 644] on div "+ MT_CUSTOMER_PROFILE_OT FIREBLOCKS_PROD ANALYTICS + 328 columns + DAY_DATE + +…" at bounding box center [669, 392] width 1261 height 784
